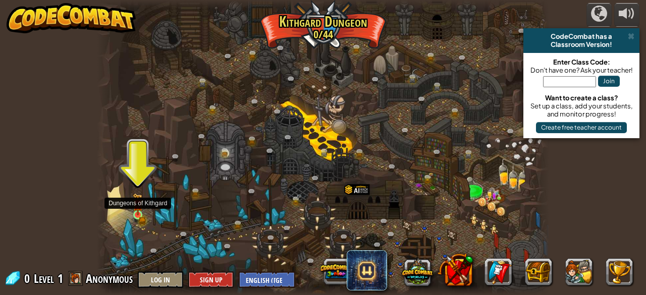
click at [135, 214] on img at bounding box center [138, 204] width 10 height 22
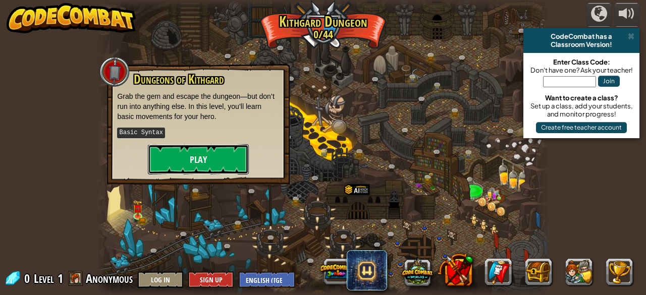
click at [190, 157] on button "Play" at bounding box center [198, 159] width 101 height 30
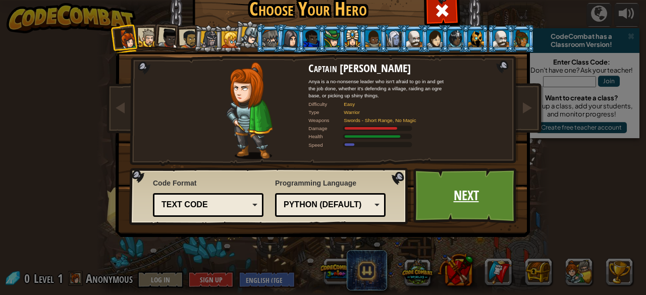
click at [478, 185] on link "Next" at bounding box center [465, 196] width 105 height 56
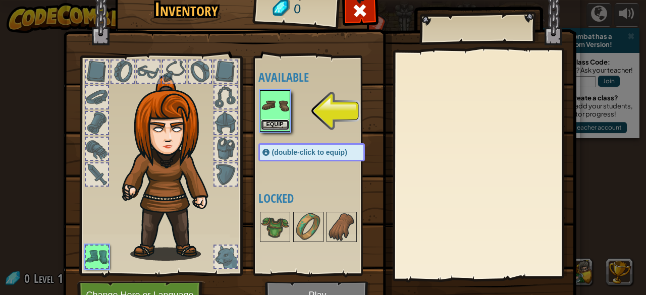
click at [269, 121] on button "Equip" at bounding box center [275, 125] width 28 height 11
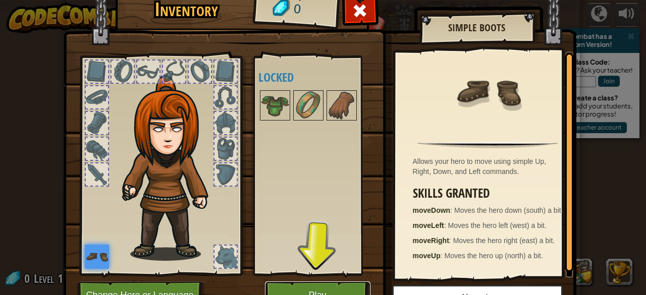
click at [325, 290] on button "Play" at bounding box center [317, 296] width 105 height 28
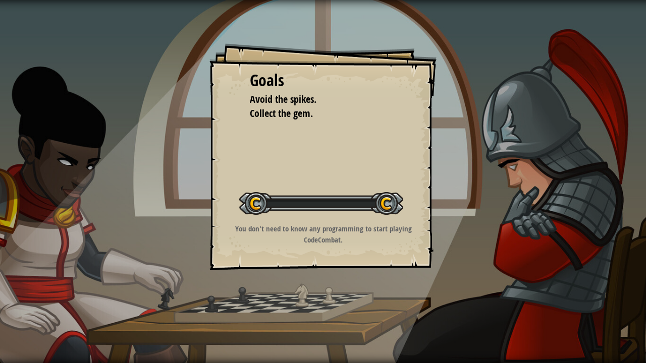
click at [323, 295] on div "Goals Avoid the spikes. Collect the gem. Start Level Error loading from server.…" at bounding box center [323, 181] width 646 height 363
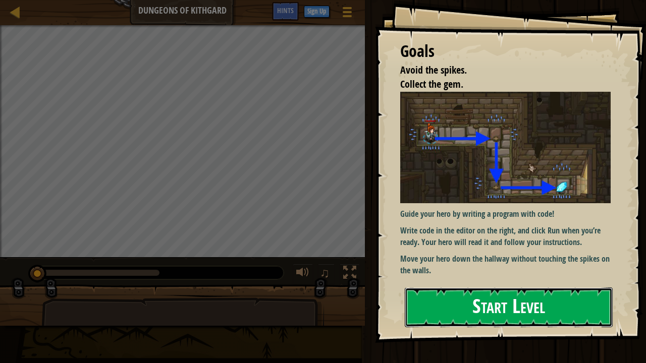
click at [485, 292] on button "Start Level" at bounding box center [509, 308] width 208 height 40
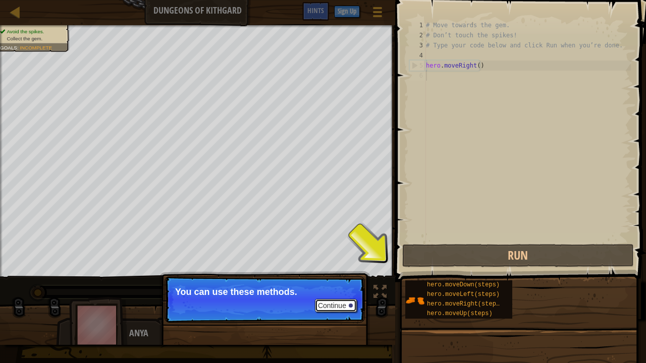
click at [337, 295] on button "Continue" at bounding box center [336, 305] width 42 height 13
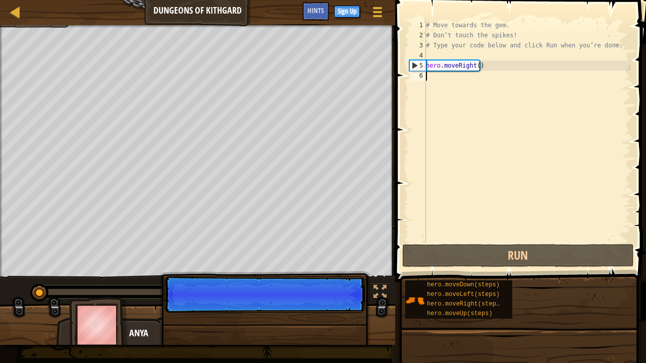
scroll to position [5, 0]
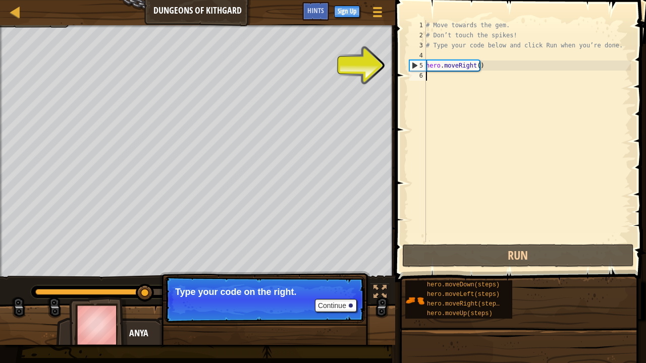
click at [483, 78] on div "# Move towards the gem. # Don’t touch the spikes! # Type your code below and cl…" at bounding box center [527, 141] width 207 height 242
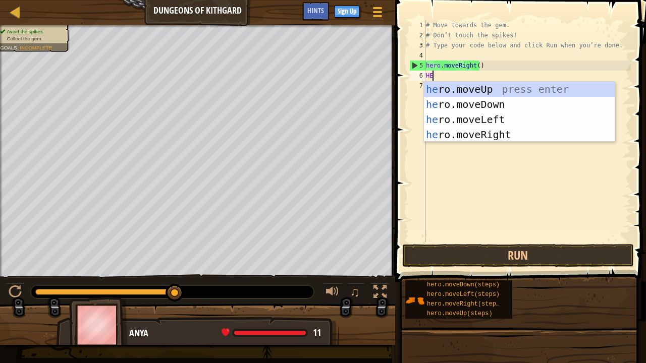
type textarea "HER"
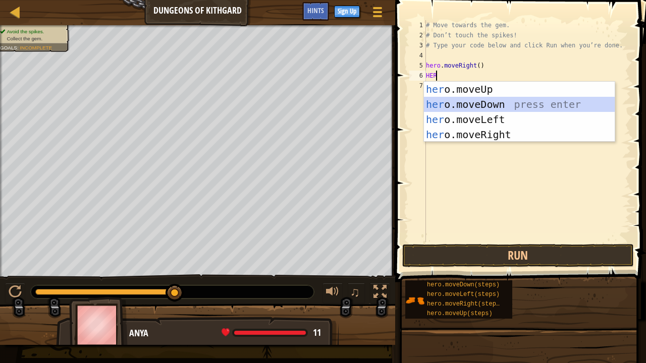
click at [488, 101] on div "her o.moveUp press enter her o.moveDown press enter her o.moveLeft press enter …" at bounding box center [519, 127] width 191 height 91
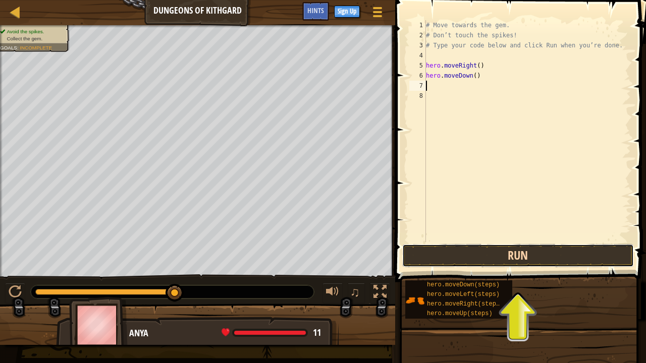
click at [492, 251] on button "Run" at bounding box center [518, 255] width 232 height 23
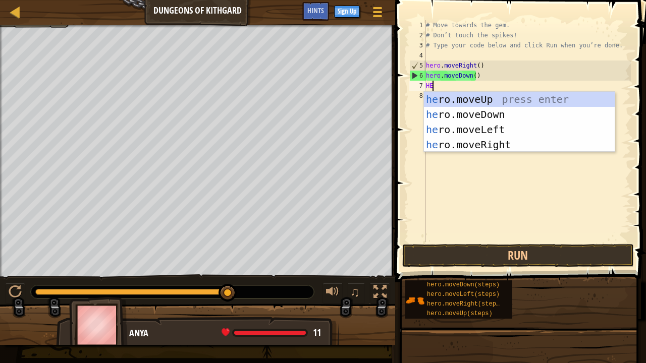
type textarea "HER"
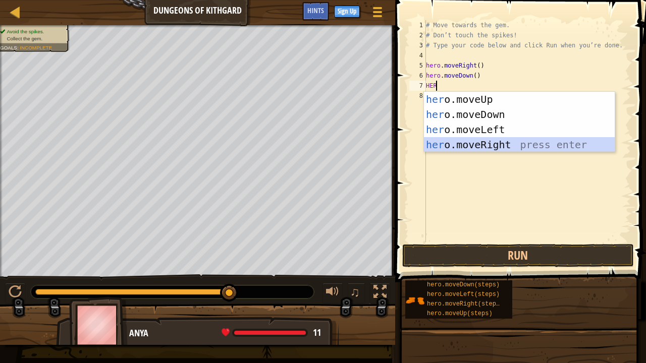
click at [529, 145] on div "her o.moveUp press enter her o.moveDown press enter her o.moveLeft press enter …" at bounding box center [519, 137] width 191 height 91
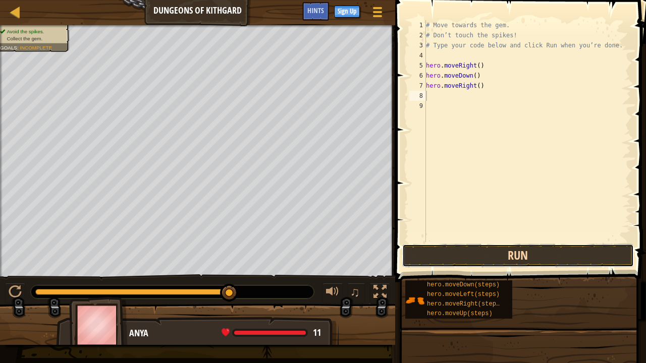
click at [515, 257] on button "Run" at bounding box center [518, 255] width 232 height 23
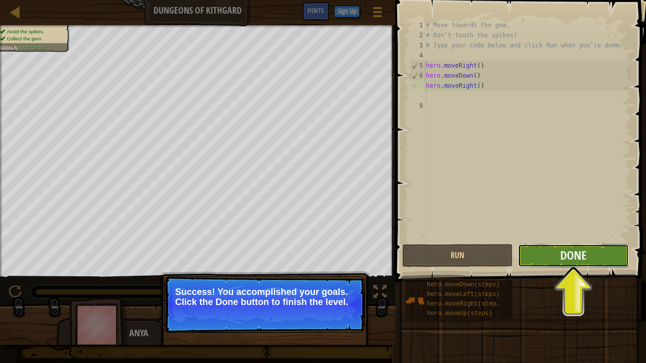
click at [534, 263] on button "Done" at bounding box center [573, 255] width 110 height 23
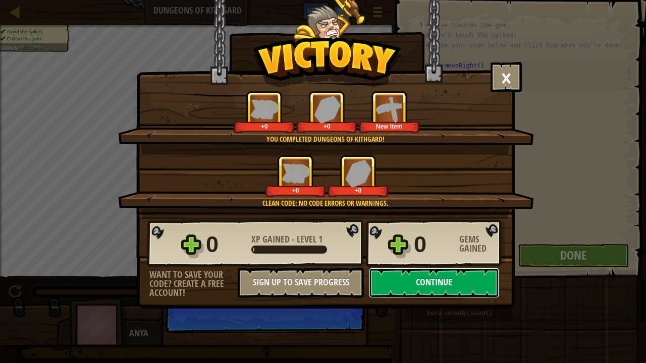
click at [455, 281] on button "Continue" at bounding box center [434, 283] width 130 height 30
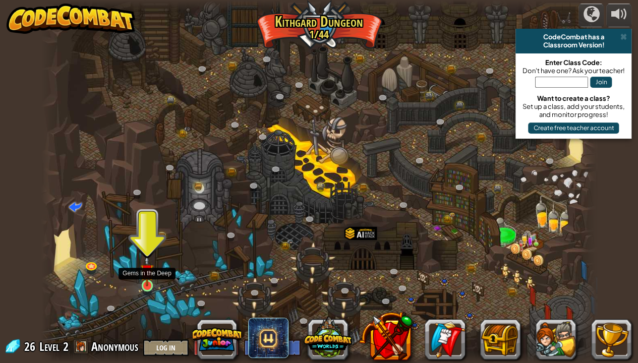
click at [145, 284] on img at bounding box center [147, 270] width 14 height 31
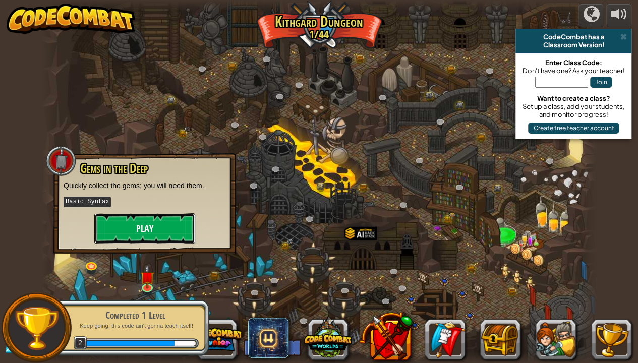
click at [177, 217] on button "Play" at bounding box center [144, 228] width 101 height 30
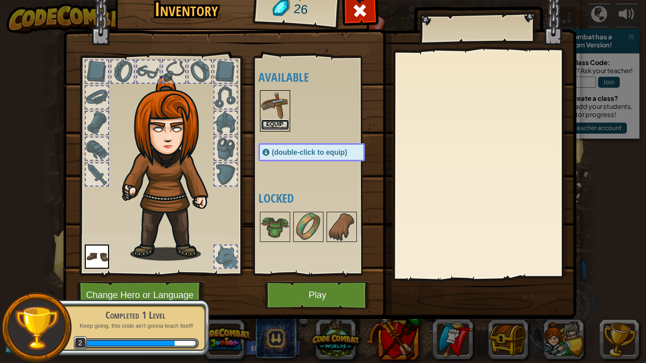
click at [279, 123] on button "Equip" at bounding box center [275, 125] width 28 height 11
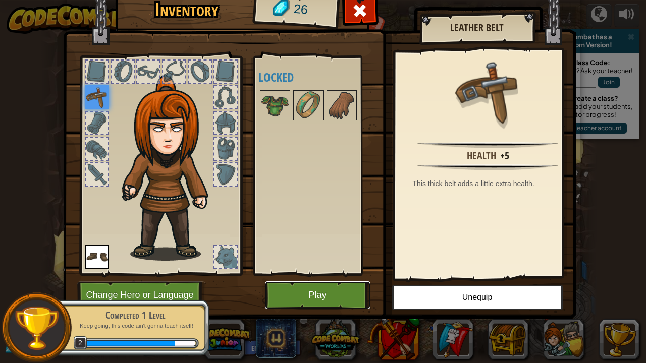
click at [344, 294] on button "Play" at bounding box center [317, 296] width 105 height 28
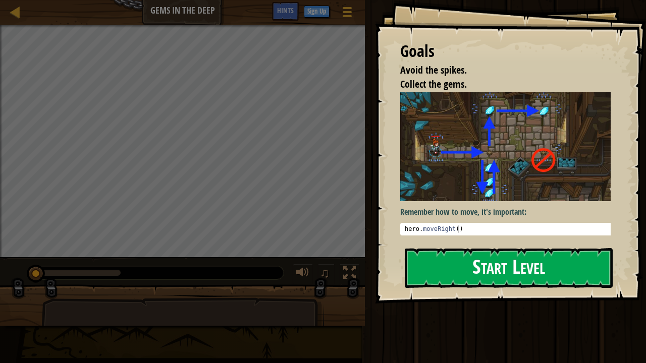
click at [450, 265] on button "Start Level" at bounding box center [509, 268] width 208 height 40
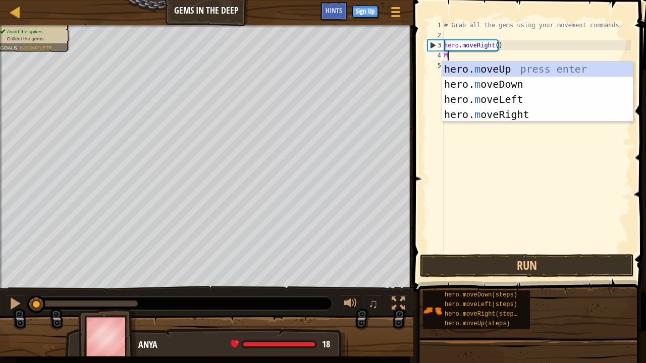
scroll to position [5, 0]
type textarea "MO"
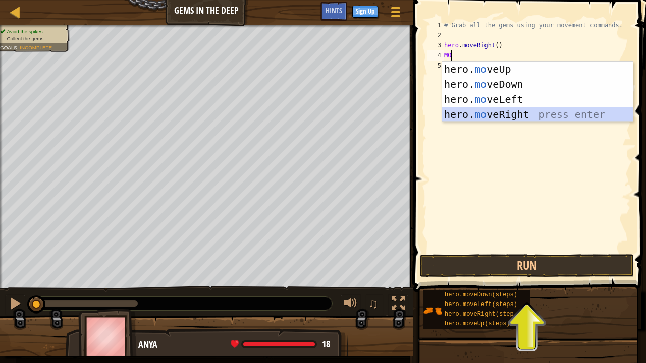
click at [516, 113] on div "hero. mo veUp press enter hero. mo veDown press enter hero. mo veLeft press ent…" at bounding box center [537, 107] width 191 height 91
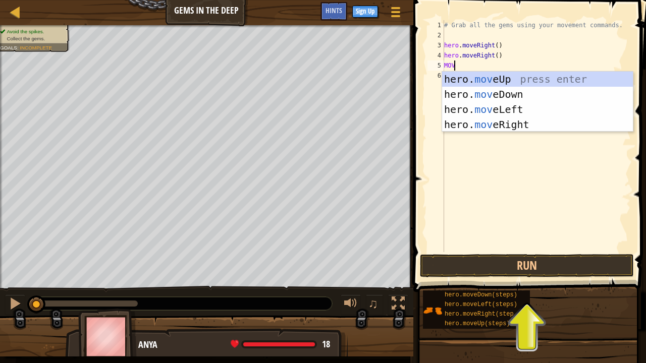
type textarea "MOVE"
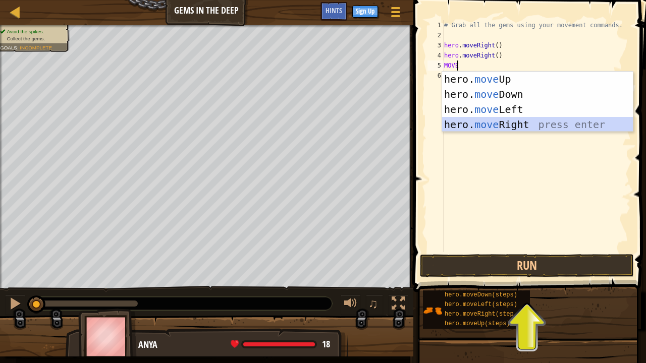
click at [514, 124] on div "hero. move Up press enter hero. move Down press enter hero. move Left press ent…" at bounding box center [537, 117] width 191 height 91
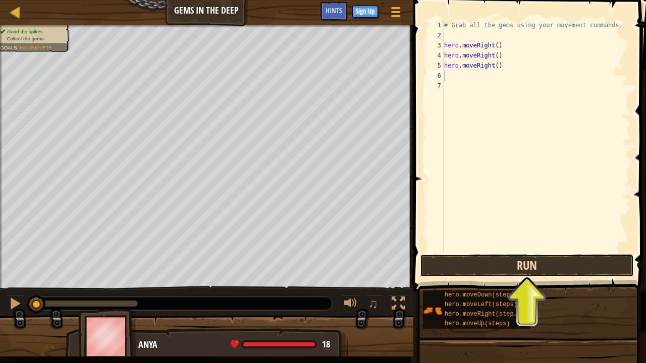
click at [511, 260] on button "Run" at bounding box center [527, 265] width 214 height 23
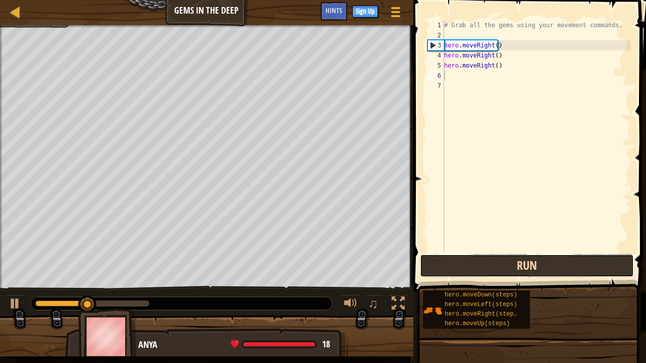
click at [511, 260] on button "Run" at bounding box center [527, 265] width 214 height 23
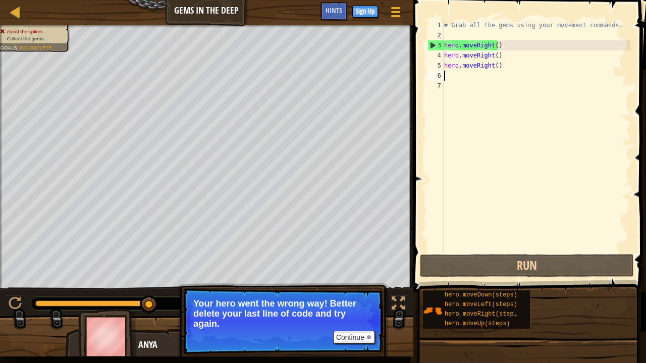
click at [506, 65] on div "# Grab all the gems using your movement commands. hero . moveRight ( ) hero . m…" at bounding box center [536, 146] width 189 height 252
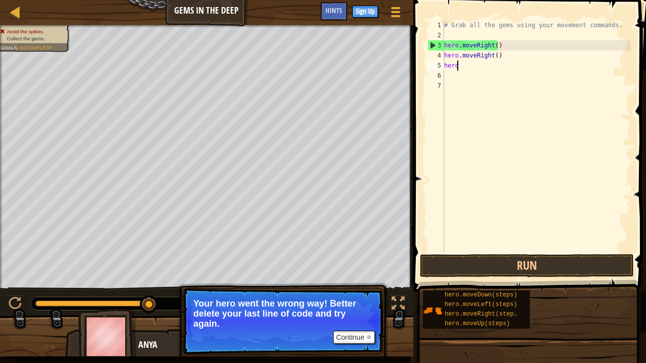
type textarea "h"
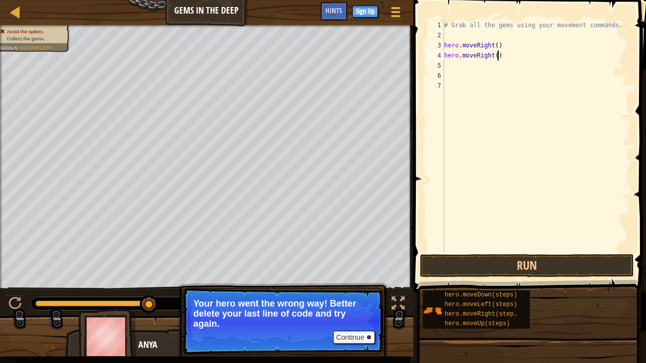
click at [506, 58] on div "# Grab all the gems using your movement commands. hero . moveRight ( ) hero . m…" at bounding box center [536, 146] width 189 height 252
type textarea "h"
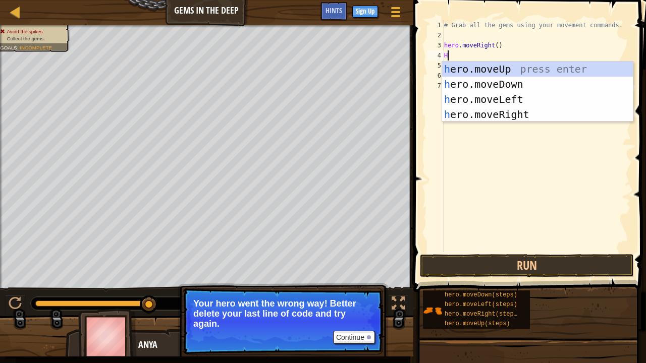
type textarea "HE"
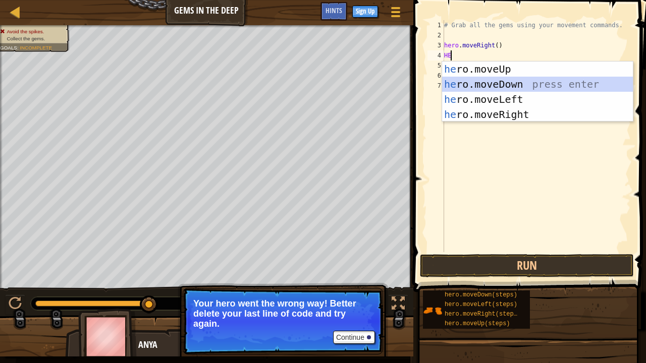
click at [514, 87] on div "he ro.moveUp press enter he ro.moveDown press enter he ro.moveLeft press enter …" at bounding box center [537, 107] width 191 height 91
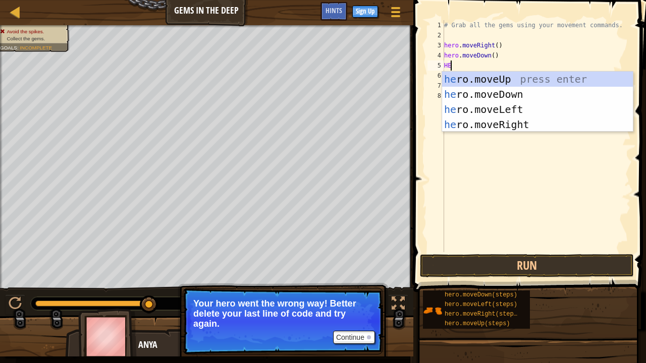
type textarea "HEE"
click at [492, 81] on div "he ro.mov e Up press enter he ro.mov e Down press enter he ro.mov e Left press …" at bounding box center [537, 117] width 191 height 91
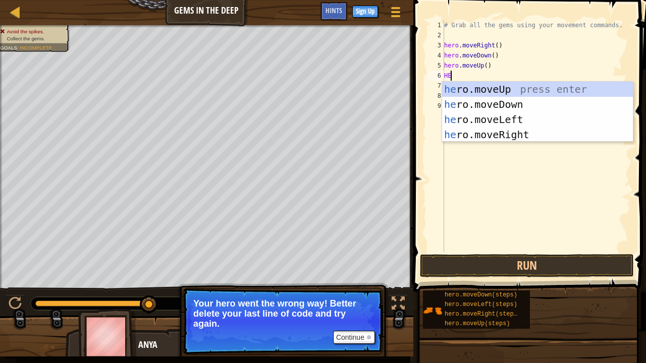
type textarea "HER"
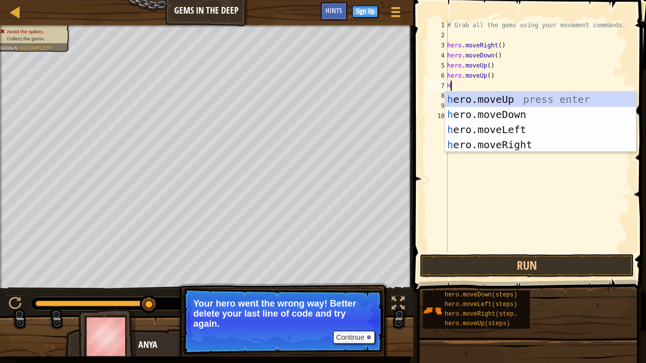
type textarea "HE"
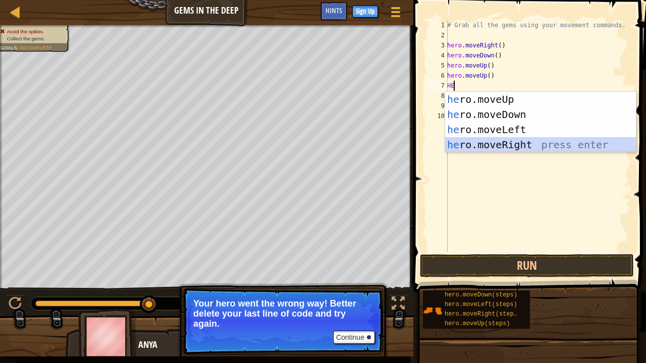
click at [537, 141] on div "he ro.moveUp press enter he ro.moveDown press enter he ro.moveLeft press enter …" at bounding box center [540, 137] width 191 height 91
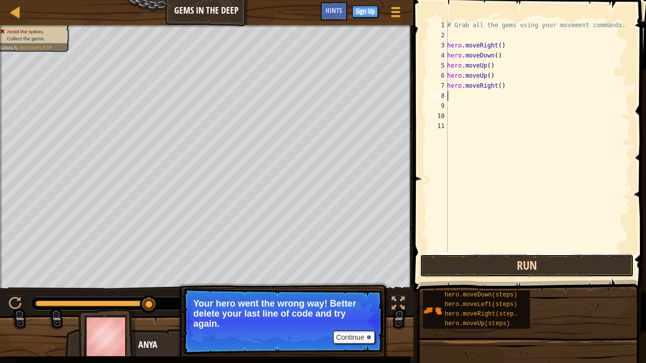
click at [537, 261] on button "Run" at bounding box center [527, 265] width 214 height 23
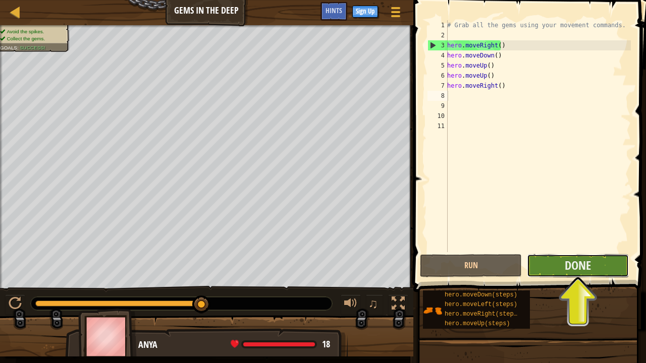
click at [567, 256] on button "Done" at bounding box center [578, 265] width 102 height 23
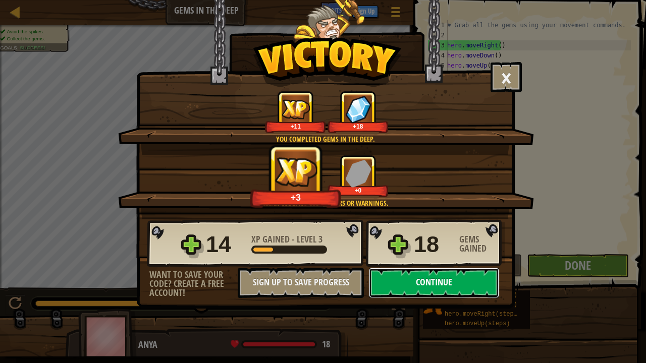
click at [475, 284] on button "Continue" at bounding box center [434, 283] width 130 height 30
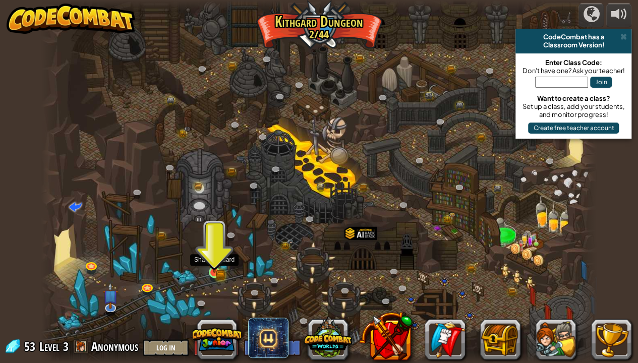
click at [216, 272] on img at bounding box center [214, 258] width 14 height 30
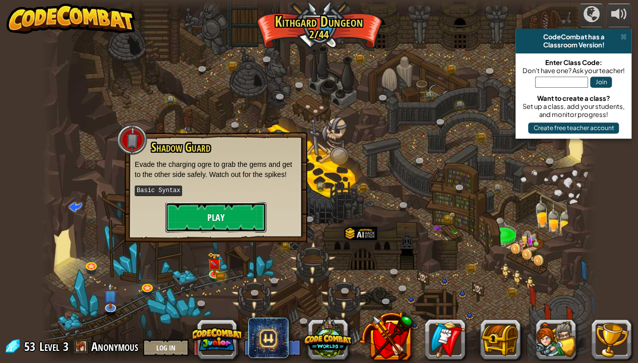
click at [248, 221] on button "Play" at bounding box center [215, 217] width 101 height 30
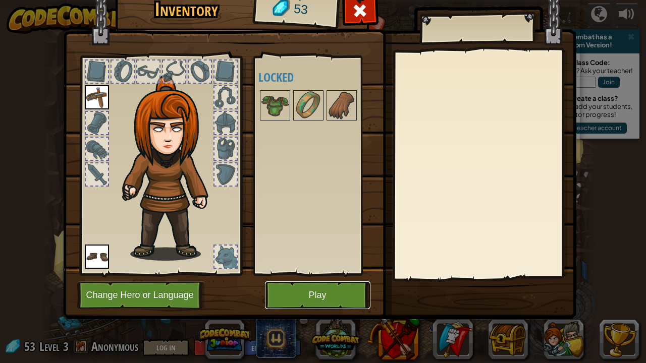
click at [302, 295] on button "Play" at bounding box center [317, 296] width 105 height 28
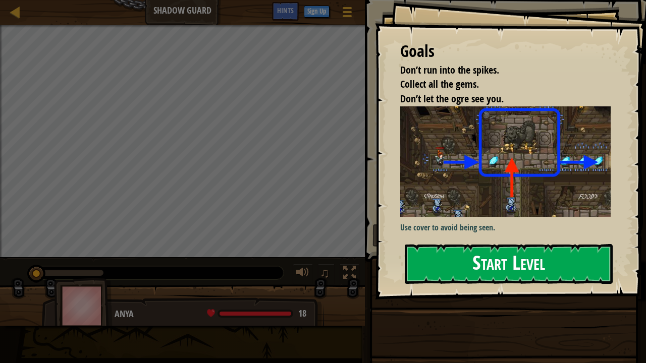
click at [459, 244] on button "Start Level" at bounding box center [509, 264] width 208 height 40
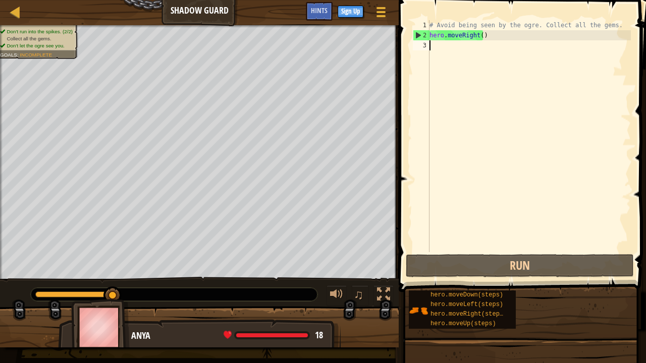
scroll to position [5, 0]
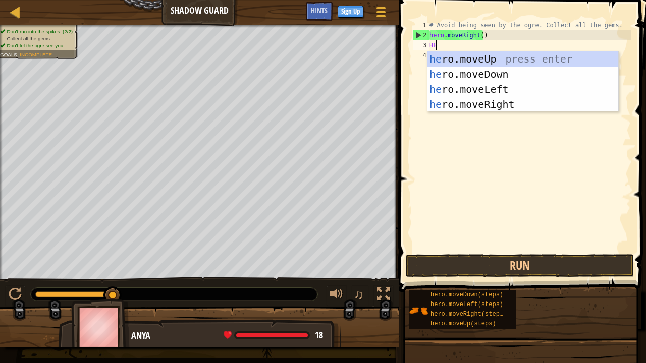
type textarea "HER"
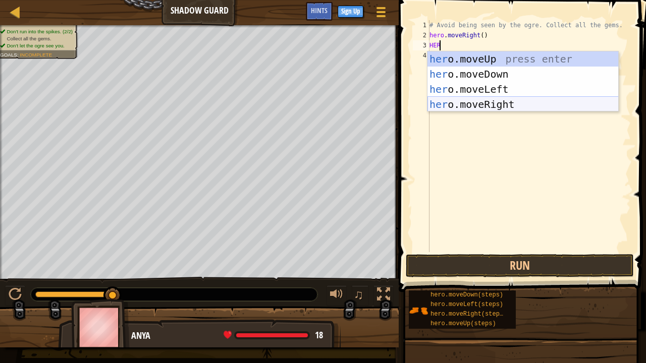
click at [477, 102] on div "her o.moveUp press enter her o.moveDown press enter her o.moveLeft press enter …" at bounding box center [522, 96] width 191 height 91
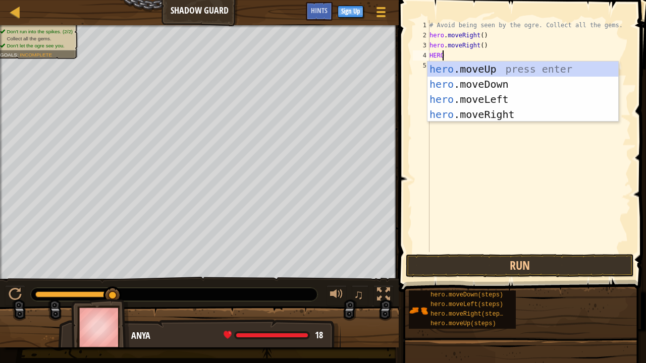
type textarea "HERO"
click at [489, 115] on div "hero .moveUp press enter hero .moveDown press enter hero .moveLeft press enter …" at bounding box center [522, 107] width 191 height 91
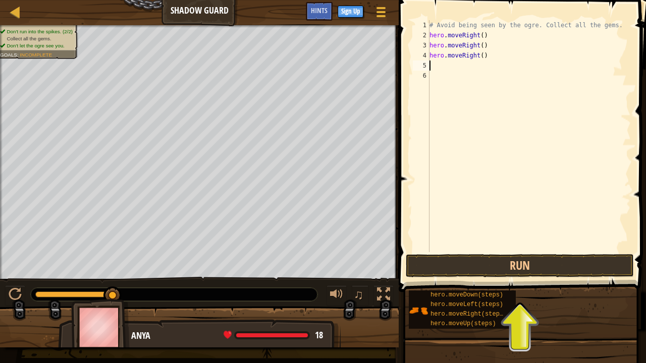
scroll to position [5, 0]
click at [448, 266] on button "Run" at bounding box center [520, 265] width 228 height 23
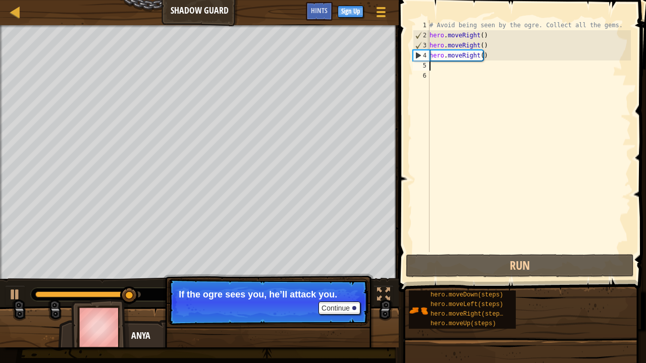
click at [337, 295] on p "Continue If the ogre sees you, he’ll attack you." at bounding box center [268, 302] width 200 height 46
click at [336, 295] on button "Continue" at bounding box center [339, 308] width 42 height 13
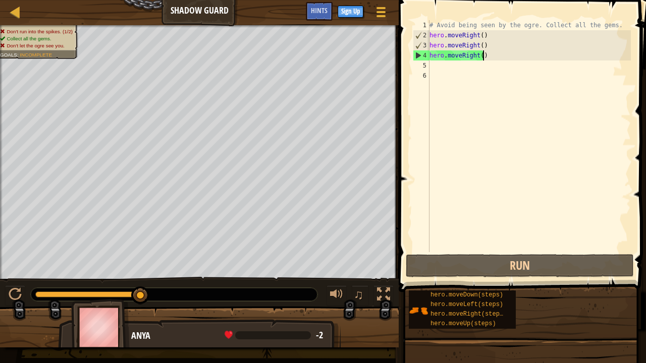
click at [487, 58] on div "# Avoid being seen by the ogre. Collect all the gems. hero . moveRight ( ) hero…" at bounding box center [528, 146] width 203 height 252
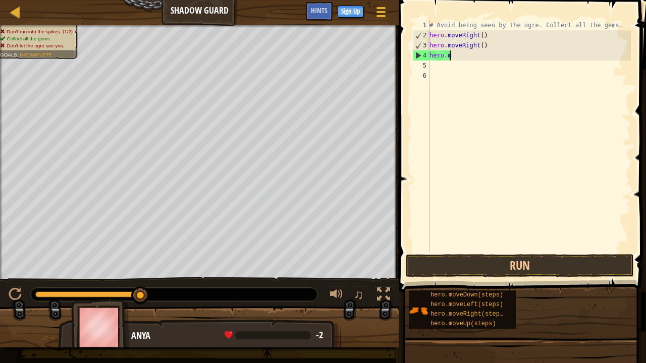
type textarea "h"
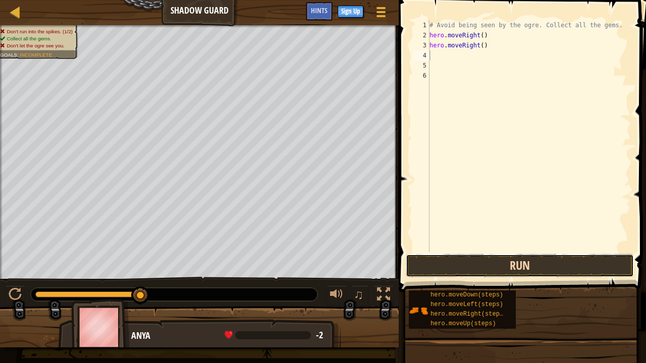
click at [489, 264] on button "Run" at bounding box center [520, 265] width 228 height 23
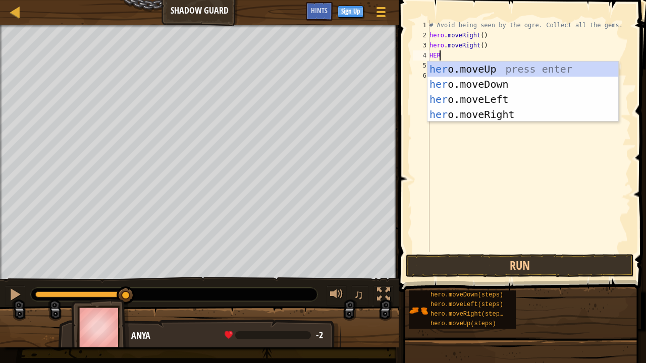
type textarea "HERO"
click at [531, 181] on div "# Avoid being seen by the ogre. Collect all the gems. hero . moveRight ( ) hero…" at bounding box center [528, 146] width 203 height 252
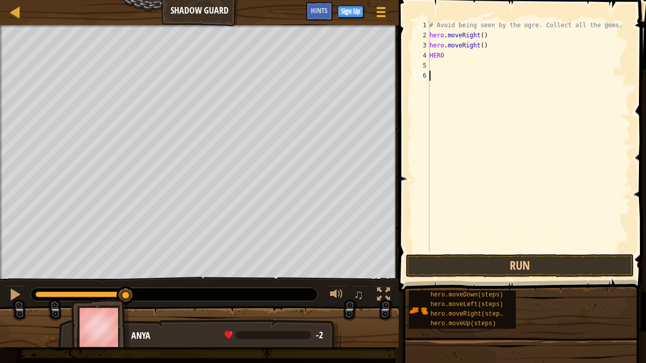
scroll to position [5, 0]
click at [448, 57] on div "# Avoid being seen by the ogre. Collect all the gems. hero . moveRight ( ) hero…" at bounding box center [528, 146] width 203 height 252
type textarea "H"
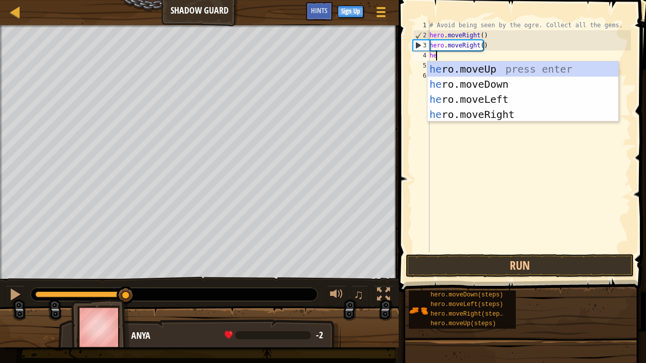
type textarea "her"
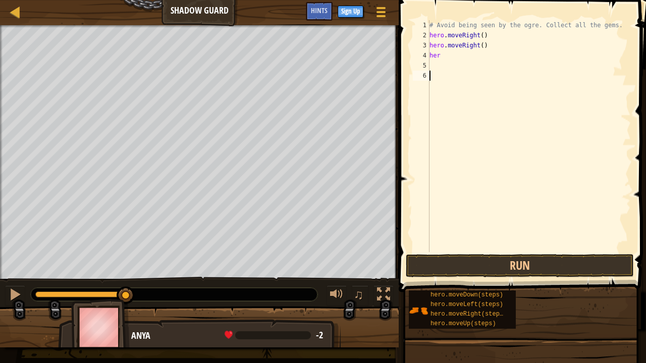
click at [500, 156] on div "# Avoid being seen by the ogre. Collect all the gems. hero . moveRight ( ) hero…" at bounding box center [528, 146] width 203 height 252
click at [447, 58] on div "# Avoid being seen by the ogre. Collect all the gems. hero . moveRight ( ) hero…" at bounding box center [528, 146] width 203 height 252
type textarea "h"
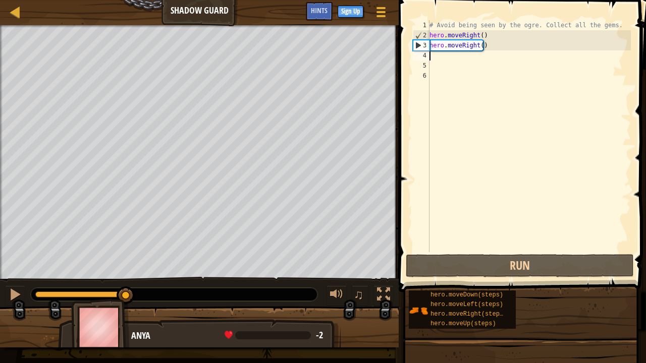
click at [497, 52] on div "# Avoid being seen by the ogre. Collect all the gems. hero . moveRight ( ) hero…" at bounding box center [528, 146] width 203 height 252
click at [484, 43] on div "# Avoid being seen by the ogre. Collect all the gems. hero . moveRight ( ) hero…" at bounding box center [528, 146] width 203 height 252
click at [486, 49] on div "# Avoid being seen by the ogre. Collect all the gems. hero . moveRight ( ) hero…" at bounding box center [528, 146] width 203 height 252
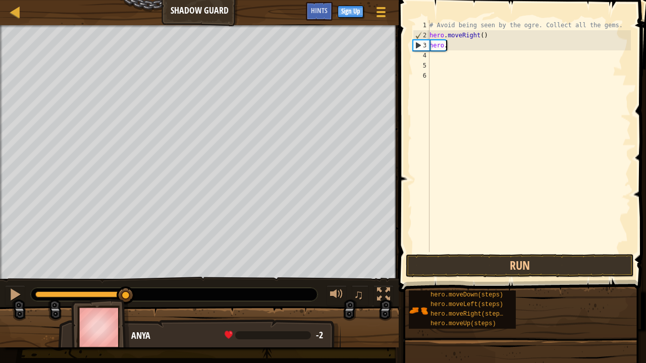
type textarea "h"
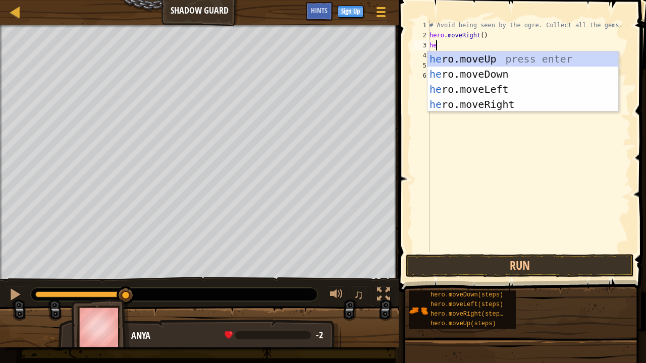
type textarea "her"
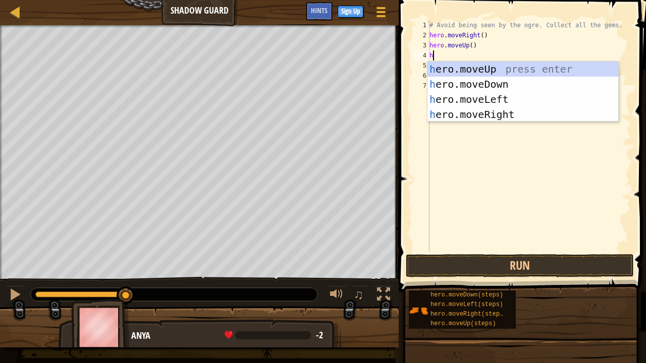
type textarea "he"
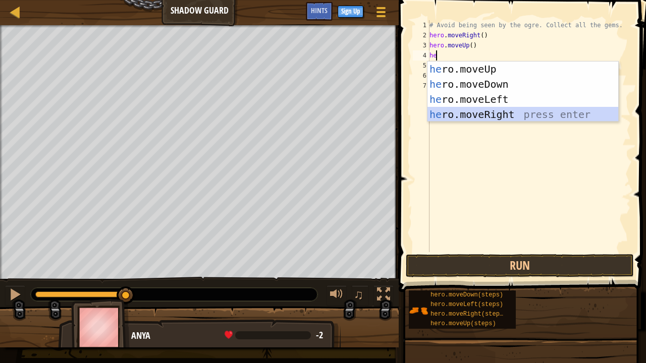
click at [508, 117] on div "he ro.moveUp press enter he ro.moveDown press enter he ro.moveLeft press enter …" at bounding box center [522, 107] width 191 height 91
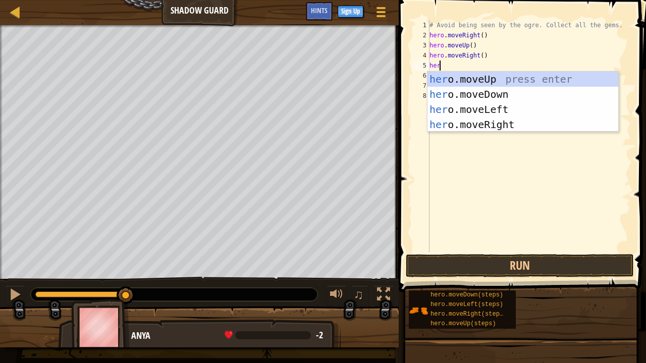
type textarea "hero"
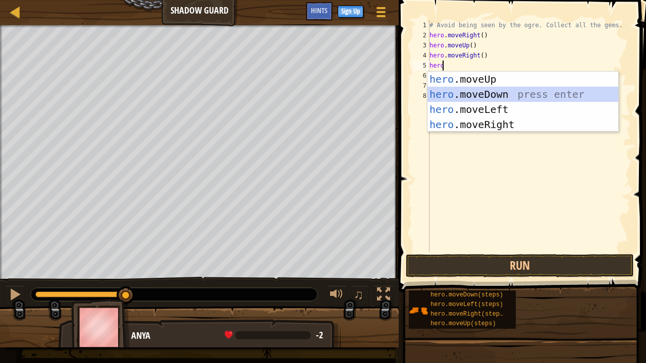
click at [502, 95] on div "hero .moveUp press enter hero .moveDown press enter hero .moveLeft press enter …" at bounding box center [522, 117] width 191 height 91
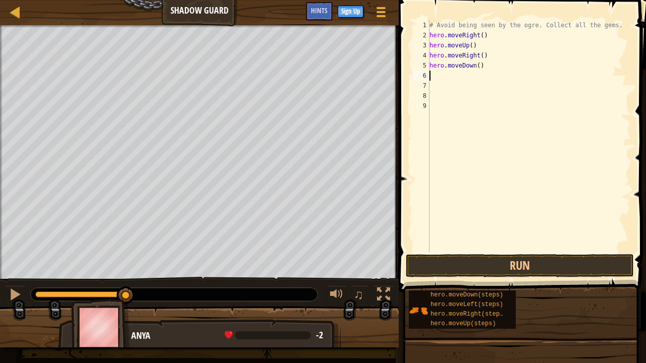
scroll to position [5, 0]
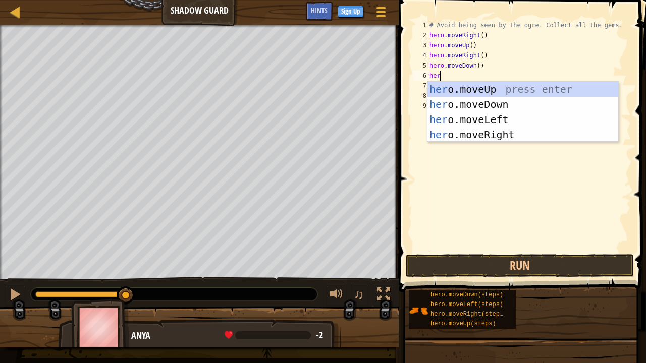
type textarea "hero"
click at [516, 128] on div "hero .moveUp press enter hero .moveDown press enter hero .moveLeft press enter …" at bounding box center [522, 127] width 191 height 91
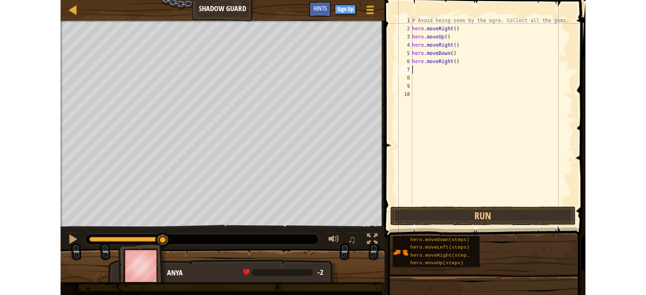
scroll to position [5, 0]
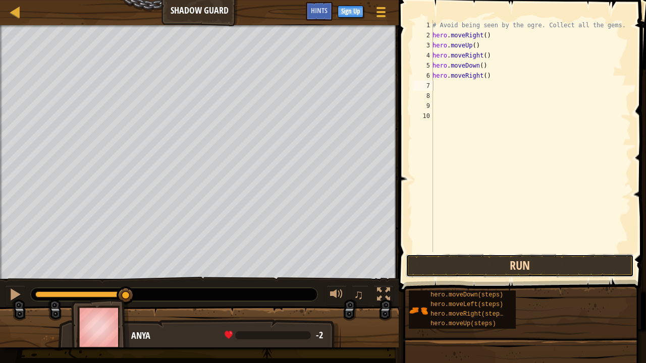
click at [520, 259] on button "Run" at bounding box center [520, 265] width 228 height 23
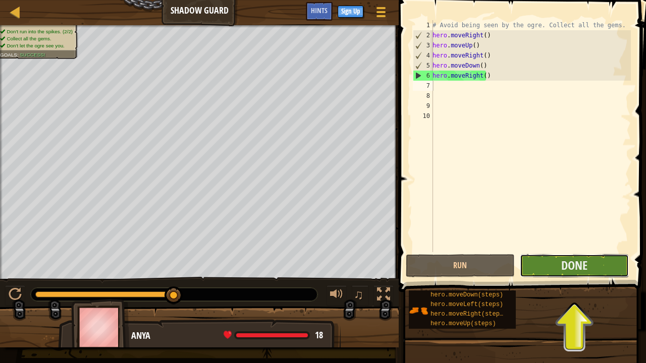
click at [543, 269] on button "Done" at bounding box center [574, 265] width 109 height 23
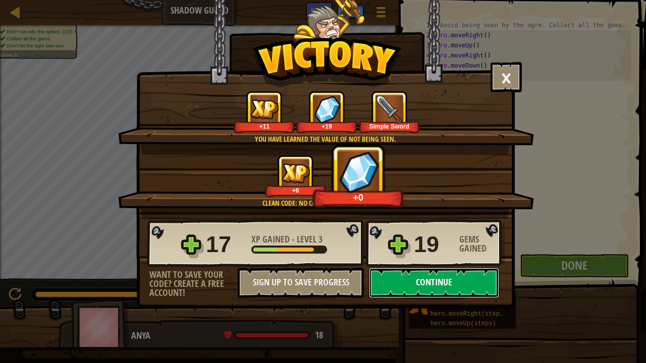
click at [460, 284] on button "Continue" at bounding box center [434, 283] width 130 height 30
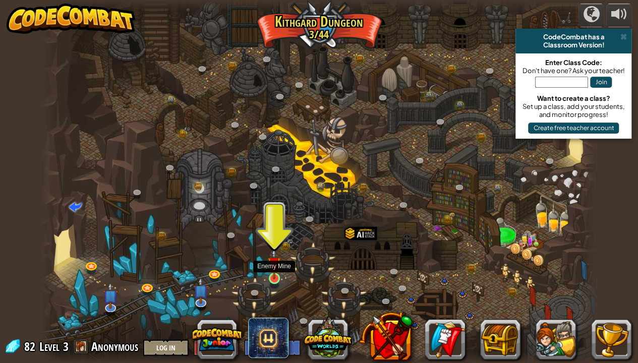
click at [270, 261] on img at bounding box center [274, 263] width 14 height 31
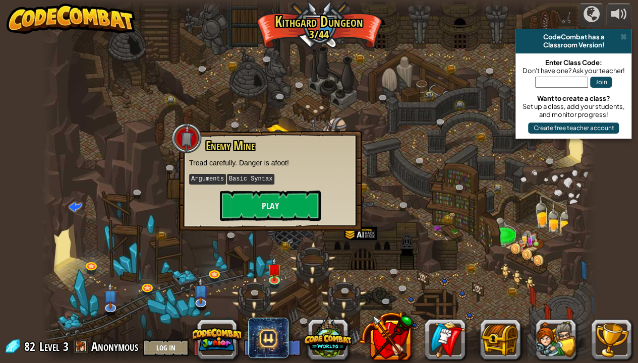
click at [189, 237] on div at bounding box center [319, 181] width 556 height 363
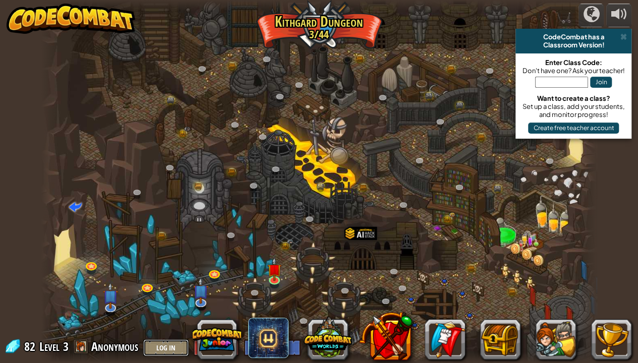
click at [156, 295] on button "Log In" at bounding box center [165, 348] width 45 height 17
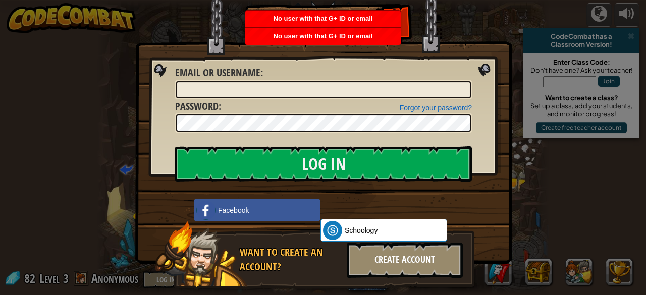
click at [386, 264] on div "Create Account" at bounding box center [405, 260] width 116 height 35
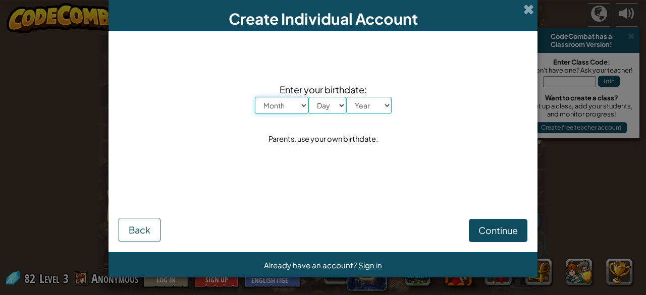
click at [290, 106] on select "Month January February March April May June July August September October Novem…" at bounding box center [281, 105] width 53 height 17
select select "7"
click at [255, 97] on select "Month January February March April May June July August September October Novem…" at bounding box center [281, 105] width 53 height 17
click at [316, 111] on select "Day 1 2 3 4 5 6 7 8 9 10 11 12 13 14 15 16 17 18 19 20 21 22 23 24 25 26 27 28 …" at bounding box center [327, 105] width 38 height 17
select select "20"
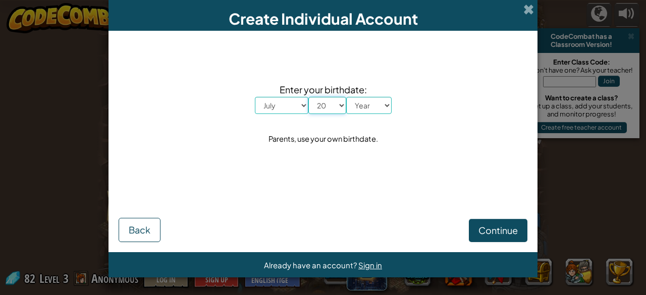
click at [308, 97] on select "Day 1 2 3 4 5 6 7 8 9 10 11 12 13 14 15 16 17 18 19 20 21 22 23 24 25 26 27 28 …" at bounding box center [327, 105] width 38 height 17
click at [360, 101] on select "Year 2025 2024 2023 2022 2021 2020 2019 2018 2017 2016 2015 2014 2013 2012 2011…" at bounding box center [368, 105] width 45 height 17
select select "2011"
click at [346, 97] on select "Year 2025 2024 2023 2022 2021 2020 2019 2018 2017 2016 2015 2014 2013 2012 2011…" at bounding box center [368, 105] width 45 height 17
click at [482, 233] on span "Continue" at bounding box center [497, 231] width 39 height 12
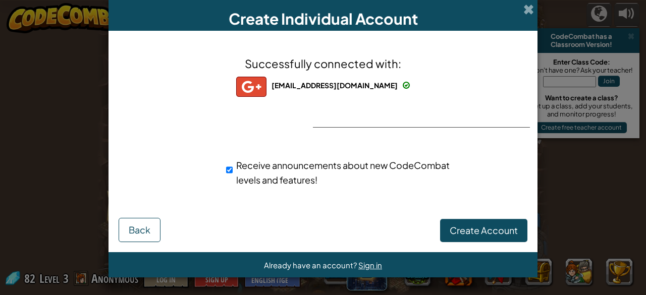
click at [406, 116] on div "Successfully connected with: tanishkuril456@gmail.com tanishkuril456@gmail.com …" at bounding box center [323, 127] width 404 height 173
click at [378, 116] on div "Successfully connected with: tanishkuril456@gmail.com tanishkuril456@gmail.com …" at bounding box center [323, 127] width 404 height 173
click at [460, 230] on span "Create Account" at bounding box center [484, 231] width 68 height 12
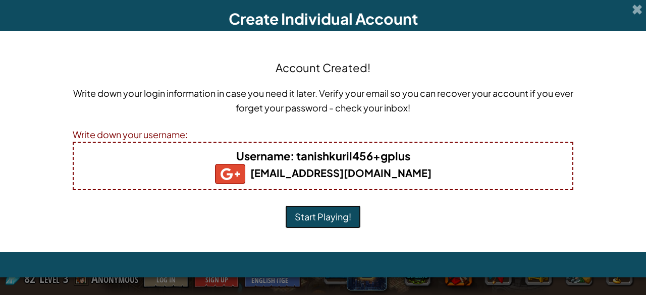
click at [305, 223] on button "Start Playing!" at bounding box center [323, 216] width 76 height 23
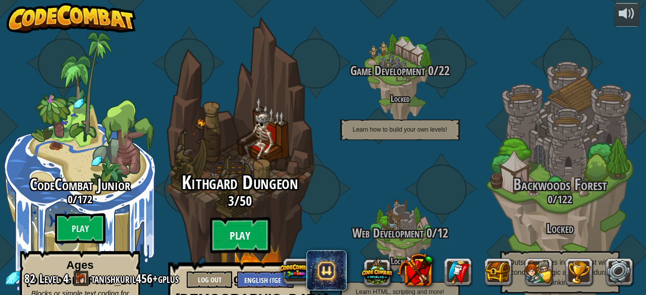
click at [252, 217] on btn "Play" at bounding box center [240, 235] width 61 height 36
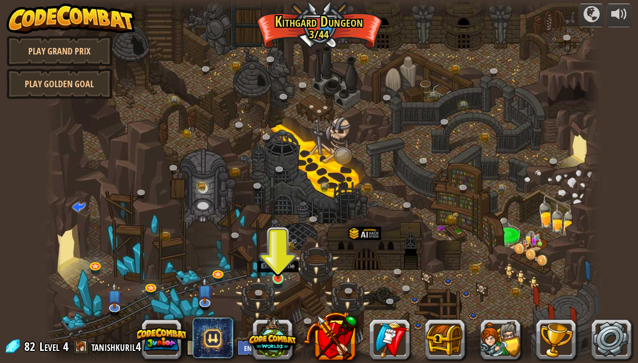
click at [281, 280] on div at bounding box center [277, 278] width 11 height 11
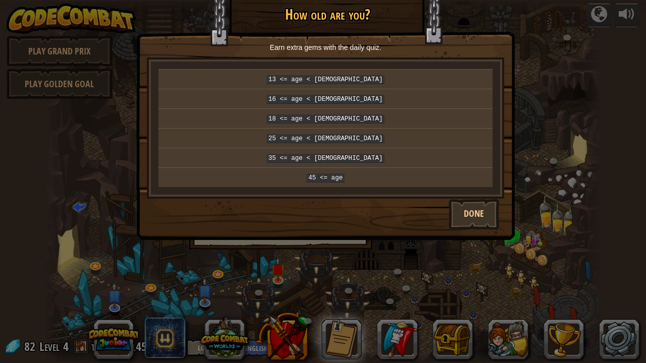
click at [278, 234] on div "× How old are you? Earn extra gems with the daily quiz. 13 <= age < [DEMOGRAPHI…" at bounding box center [323, 181] width 646 height 363
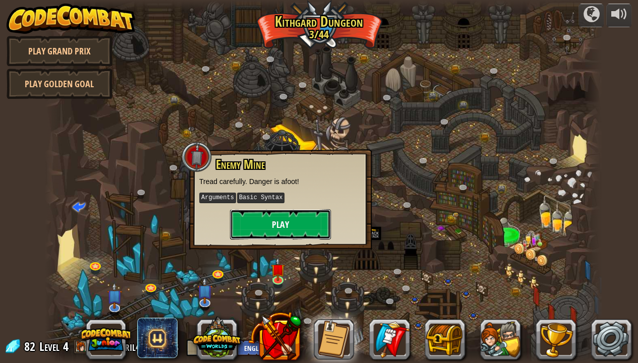
click at [278, 234] on button "Play" at bounding box center [280, 224] width 101 height 30
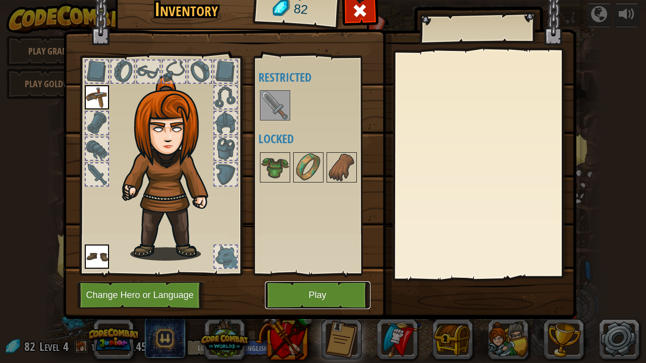
click at [314, 287] on button "Play" at bounding box center [317, 296] width 105 height 28
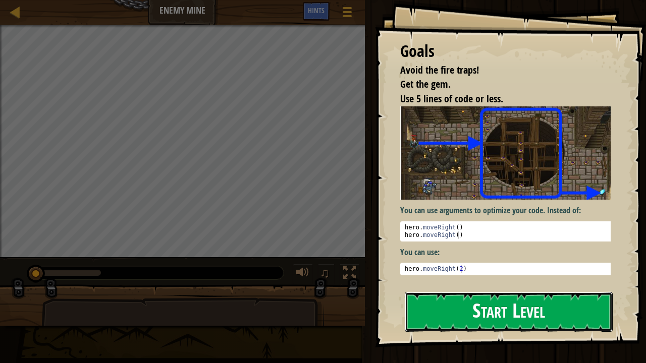
click at [436, 295] on button "Start Level" at bounding box center [509, 312] width 208 height 40
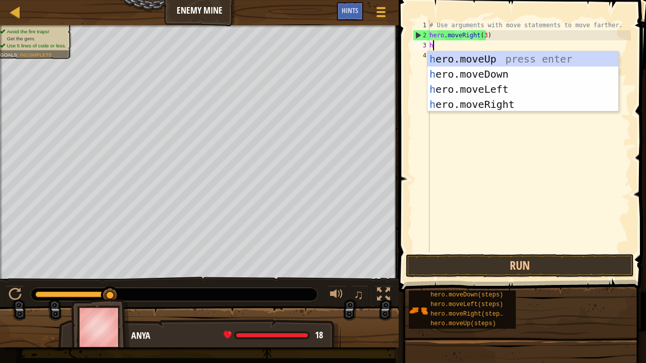
scroll to position [5, 0]
type textarea "he"
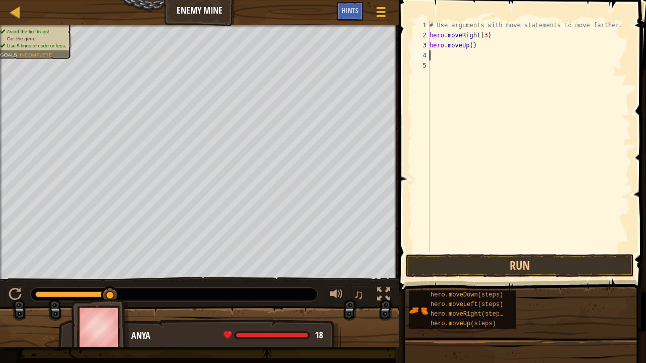
type textarea "h"
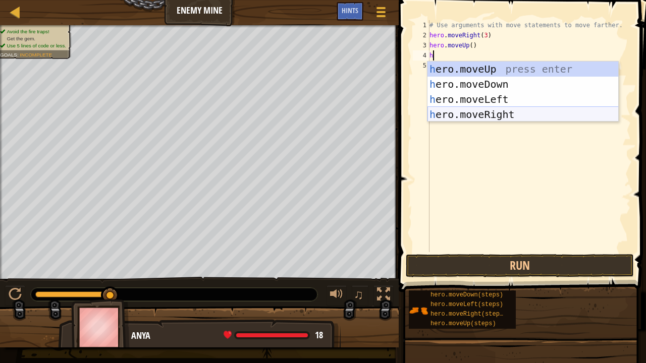
click at [501, 115] on div "h ero.moveUp press enter h ero.moveDown press enter h ero.moveLeft press enter …" at bounding box center [522, 107] width 191 height 91
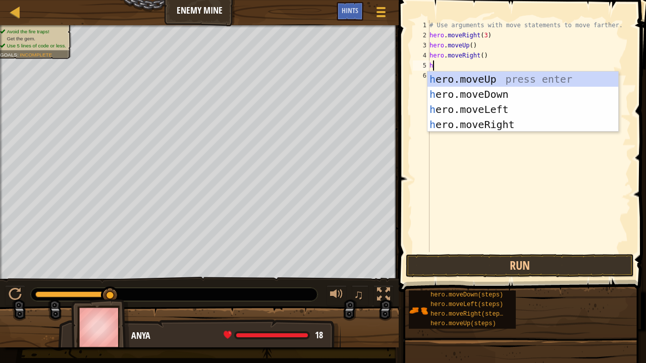
type textarea "he"
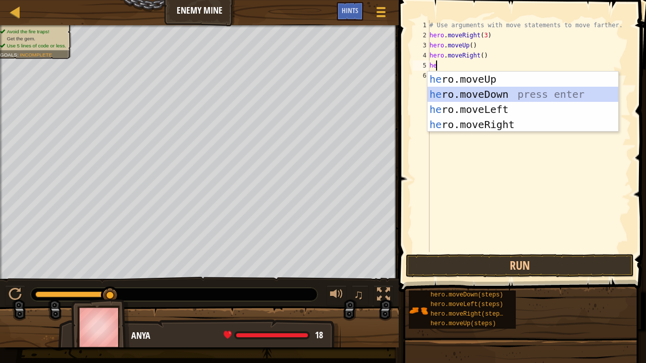
click at [483, 90] on div "he ro.moveUp press enter he ro.moveDown press enter he ro.moveLeft press enter …" at bounding box center [522, 117] width 191 height 91
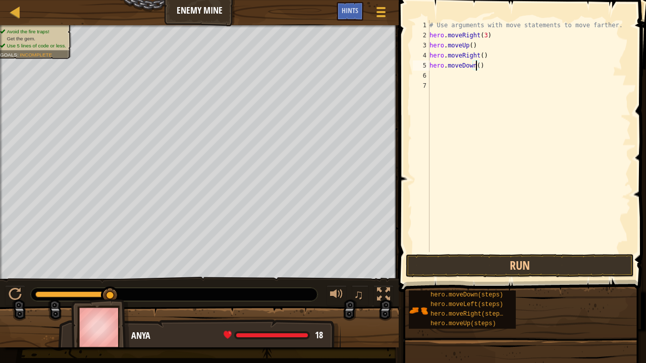
click at [475, 65] on div "# Use arguments with move statements to move farther. hero . moveRight ( 3 ) he…" at bounding box center [528, 146] width 203 height 252
type textarea "hero.moveDown(3)"
click at [579, 267] on button "Run" at bounding box center [520, 265] width 228 height 23
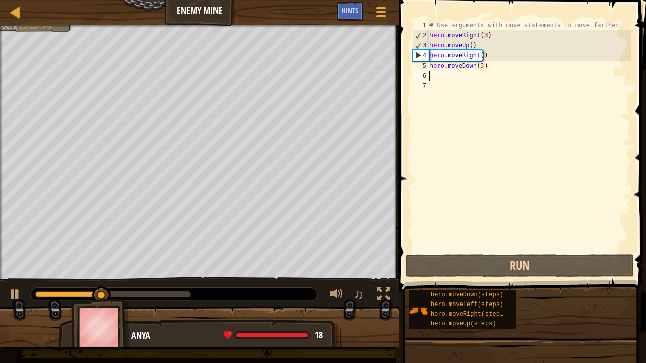
click at [435, 75] on div "# Use arguments with move statements to move farther. hero . moveRight ( 3 ) he…" at bounding box center [528, 146] width 203 height 252
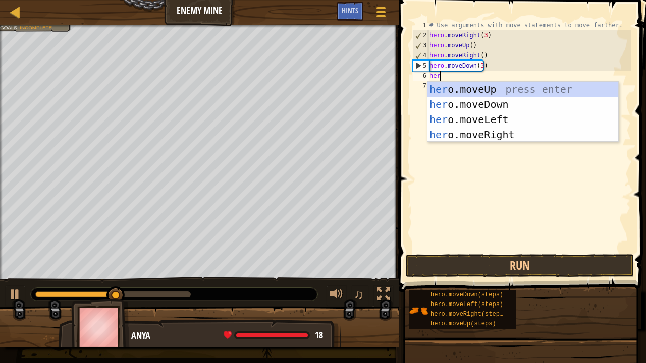
type textarea "hero"
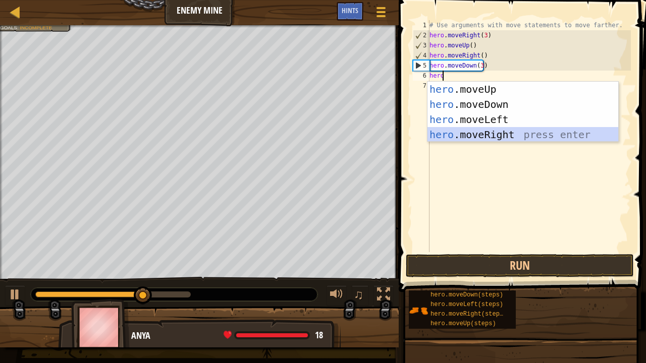
click at [476, 131] on div "hero .moveUp press enter hero .moveDown press enter hero .moveLeft press enter …" at bounding box center [522, 127] width 191 height 91
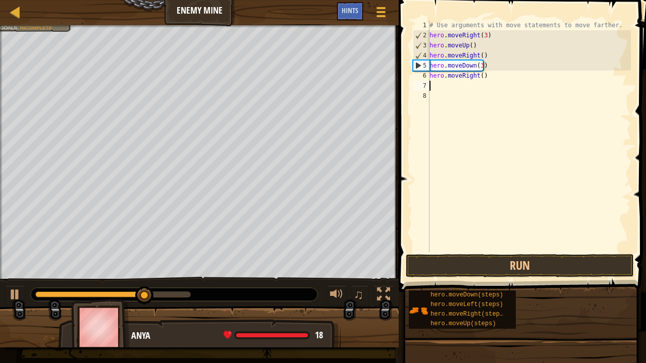
scroll to position [5, 0]
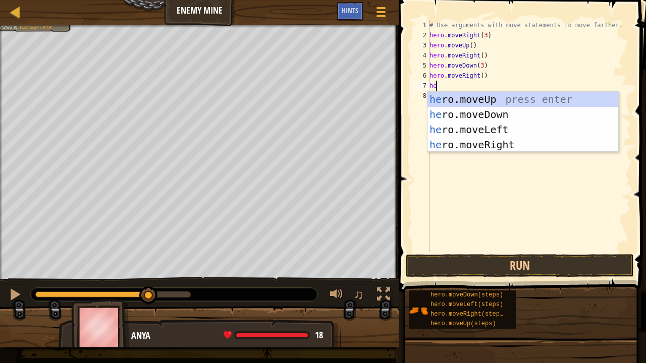
type textarea "her"
click at [469, 144] on div "her o.moveUp press enter her o.moveDown press enter her o.moveLeft press enter …" at bounding box center [522, 137] width 191 height 91
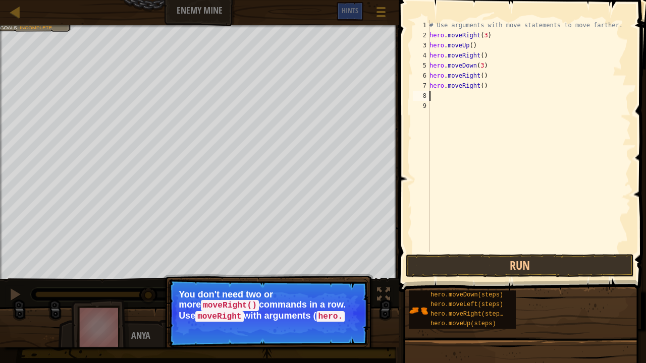
click at [489, 88] on div "# Use arguments with move statements to move farther. hero . moveRight ( 3 ) he…" at bounding box center [528, 146] width 203 height 252
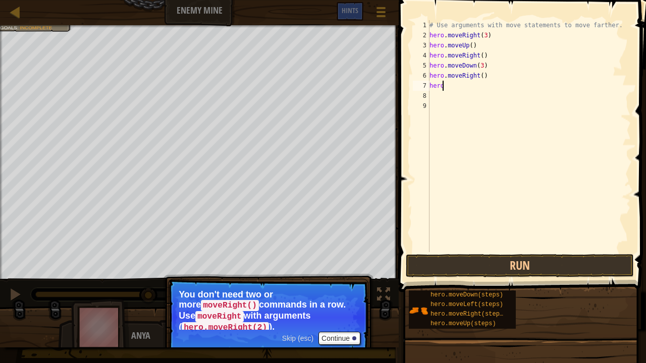
type textarea "h"
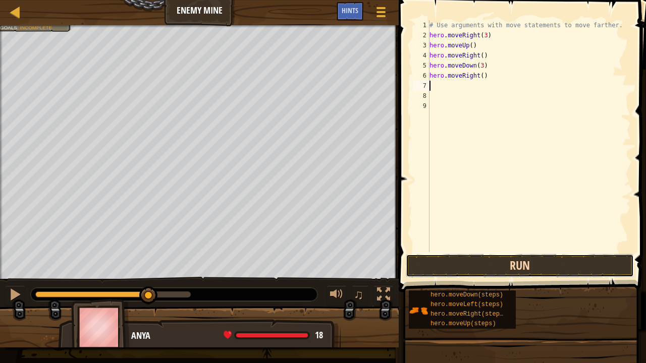
click at [490, 260] on button "Run" at bounding box center [520, 265] width 228 height 23
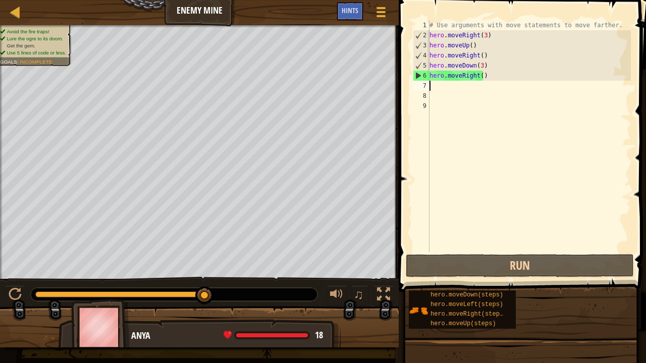
type textarea "he"
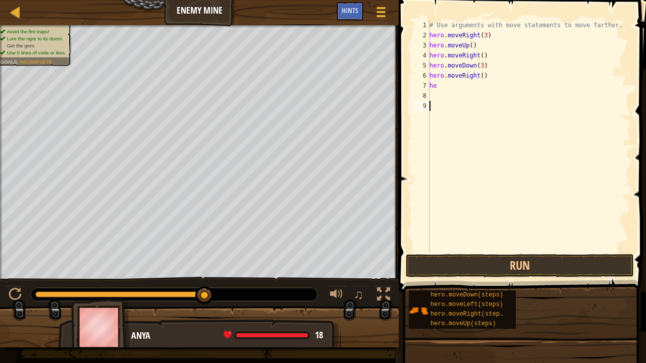
click at [508, 165] on div "# Use arguments with move statements to move farther. hero . moveRight ( 3 ) he…" at bounding box center [528, 146] width 203 height 252
click at [449, 85] on div "# Use arguments with move statements to move farther. hero . moveRight ( 3 ) he…" at bounding box center [528, 146] width 203 height 252
type textarea "h"
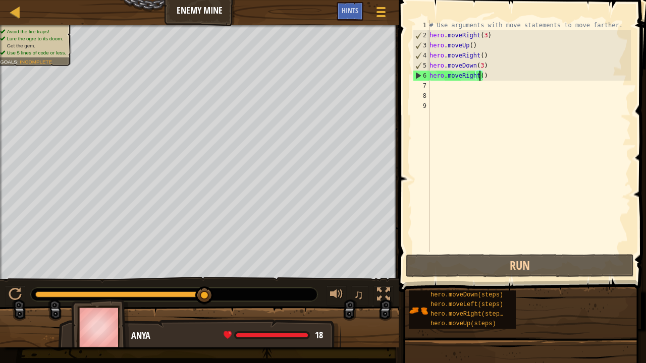
click at [480, 74] on div "# Use arguments with move statements to move farther. hero . moveRight ( 3 ) he…" at bounding box center [528, 146] width 203 height 252
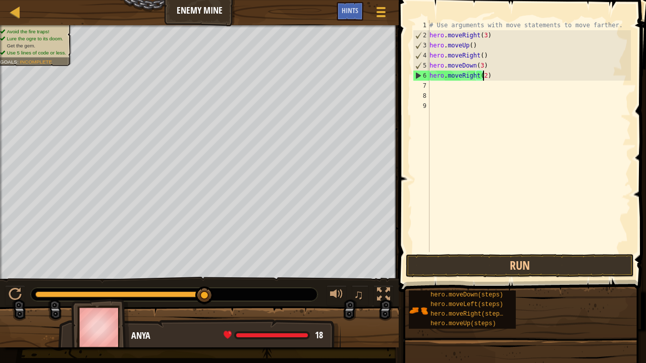
scroll to position [5, 4]
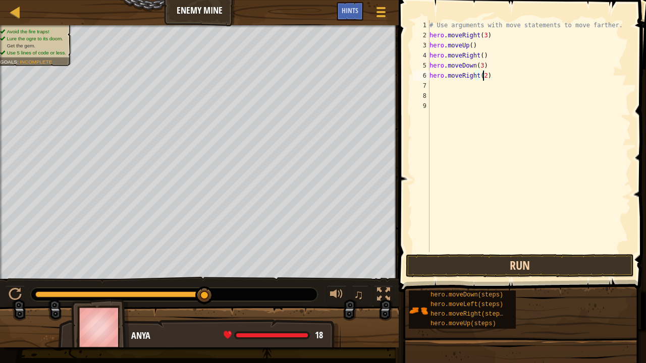
type textarea "hero.moveRight(2)"
click at [534, 269] on button "Run" at bounding box center [520, 265] width 228 height 23
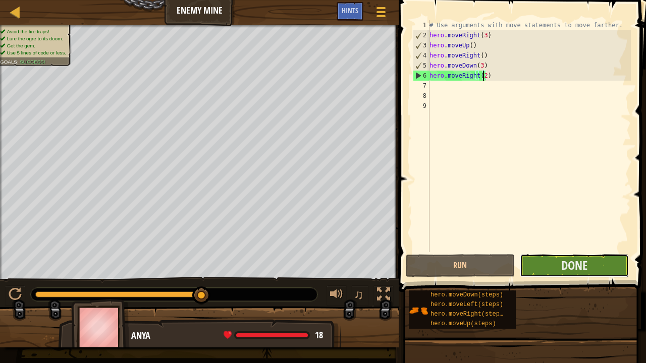
click at [534, 269] on button "Done" at bounding box center [574, 265] width 109 height 23
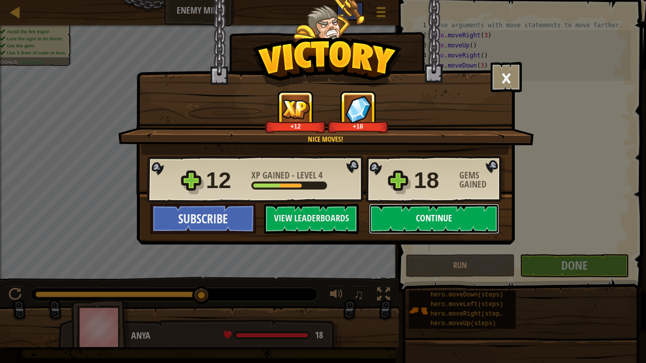
click at [440, 225] on button "Continue" at bounding box center [434, 219] width 130 height 30
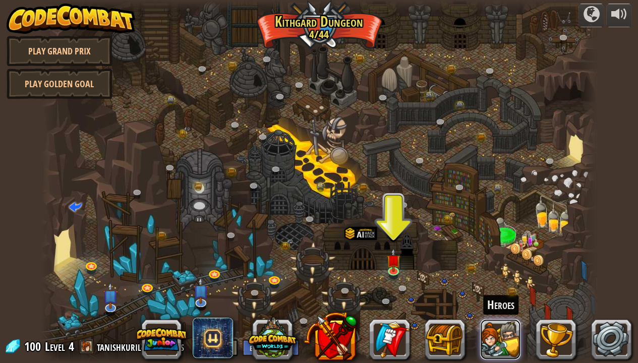
click at [495, 295] on button at bounding box center [500, 339] width 40 height 40
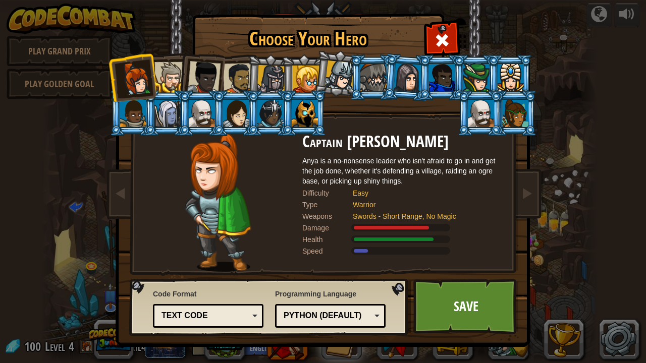
click at [485, 116] on div at bounding box center [481, 113] width 26 height 27
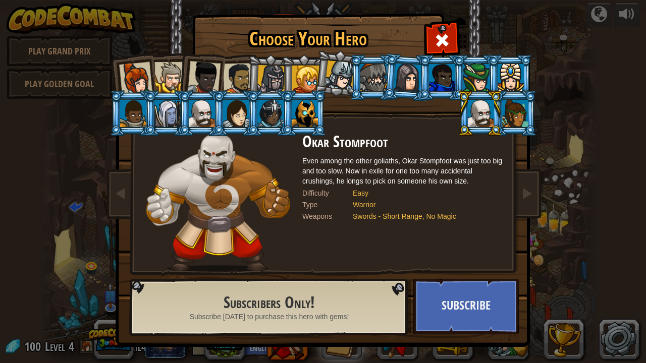
click at [140, 118] on div at bounding box center [133, 113] width 26 height 27
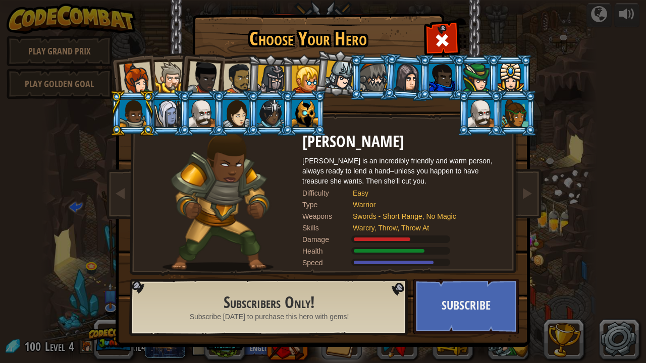
click at [168, 75] on div at bounding box center [169, 77] width 31 height 31
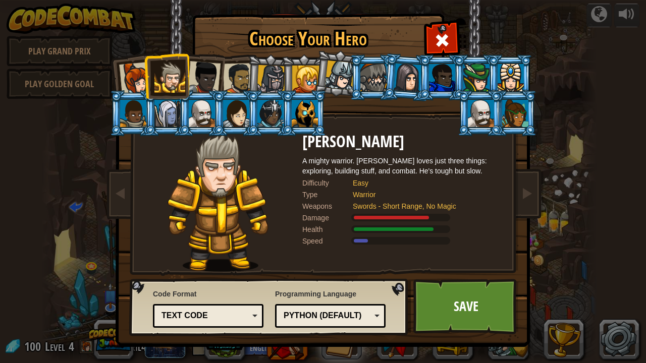
click at [221, 82] on li at bounding box center [200, 75] width 49 height 49
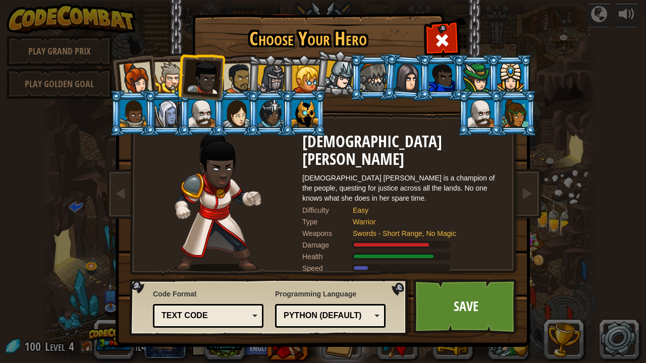
click at [244, 84] on div at bounding box center [238, 78] width 31 height 31
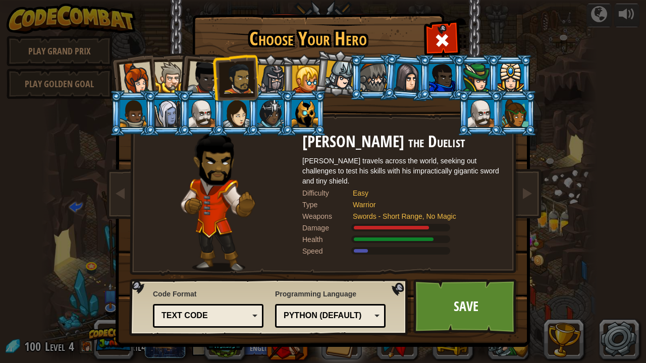
click at [276, 73] on div at bounding box center [271, 79] width 29 height 29
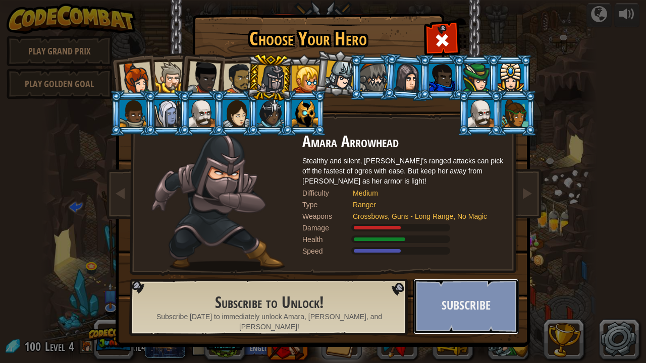
click at [465, 295] on button "Subscribe" at bounding box center [465, 307] width 105 height 56
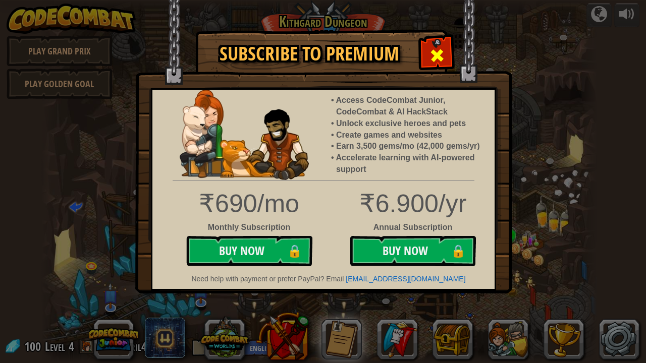
click at [426, 49] on div at bounding box center [437, 54] width 32 height 32
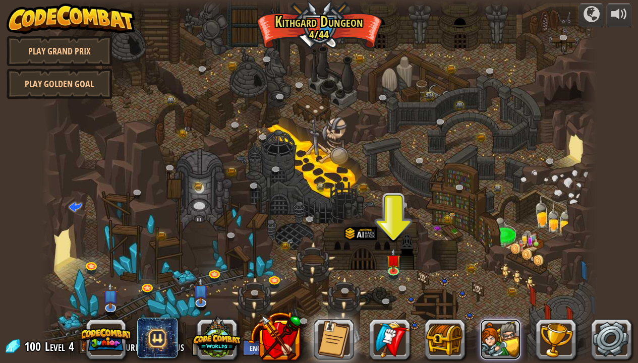
click at [504, 295] on button at bounding box center [500, 339] width 40 height 40
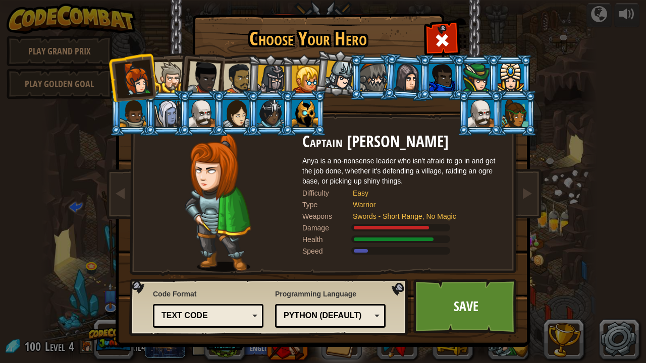
click at [158, 67] on div at bounding box center [169, 77] width 31 height 31
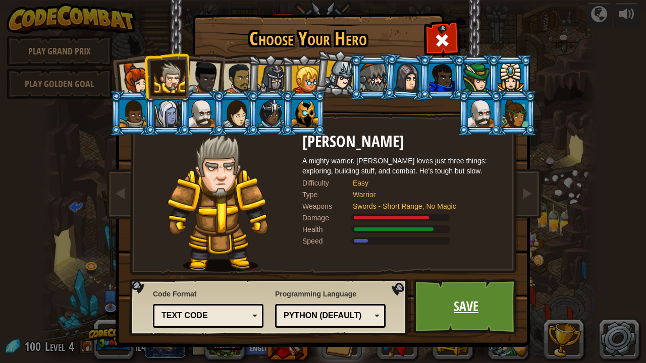
click at [434, 295] on link "Save" at bounding box center [465, 307] width 105 height 56
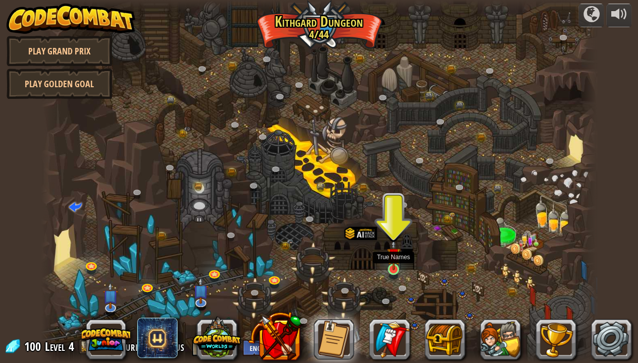
click at [392, 266] on img at bounding box center [394, 254] width 14 height 31
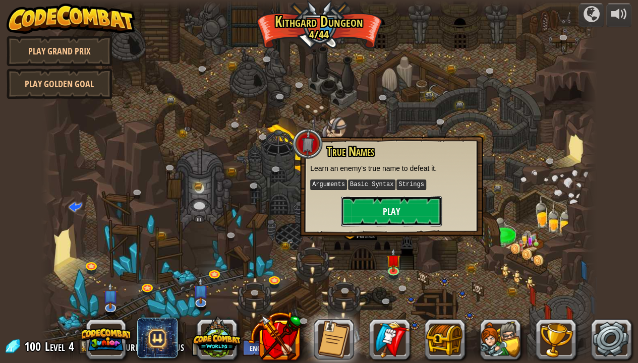
click at [362, 207] on button "Play" at bounding box center [391, 211] width 101 height 30
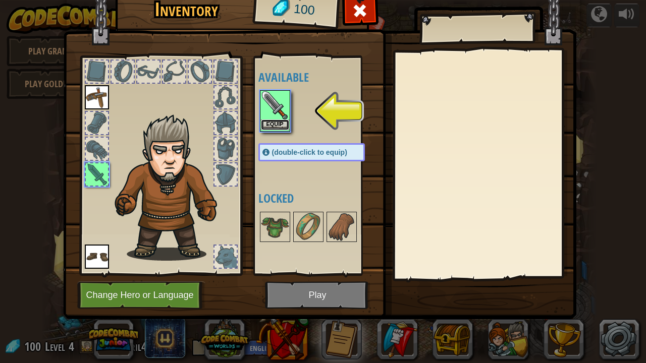
click at [280, 124] on button "Equip" at bounding box center [275, 125] width 28 height 11
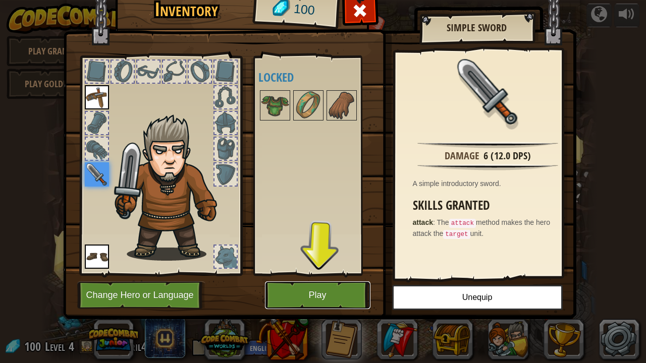
click at [306, 295] on button "Play" at bounding box center [317, 296] width 105 height 28
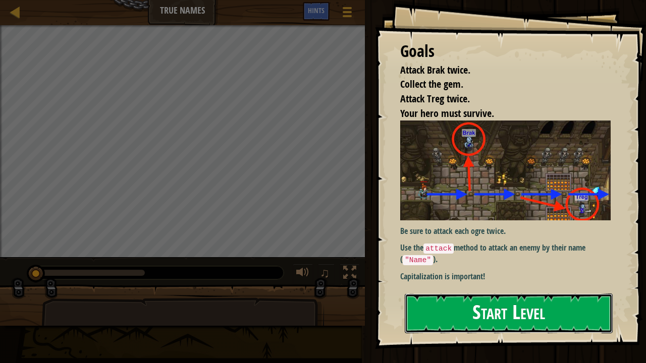
click at [432, 295] on button "Start Level" at bounding box center [509, 314] width 208 height 40
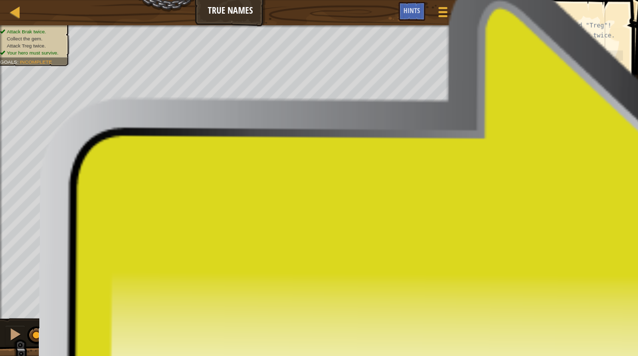
click at [582, 295] on button "Run" at bounding box center [543, 296] width 168 height 23
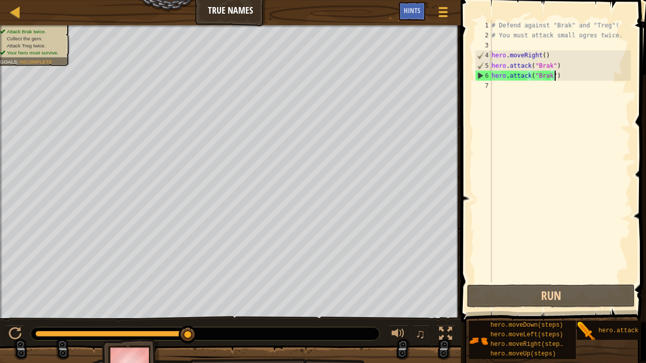
click at [561, 80] on div "# Defend against "Brak" and "Treg"! # You must attack small ogres twice. hero .…" at bounding box center [559, 161] width 141 height 283
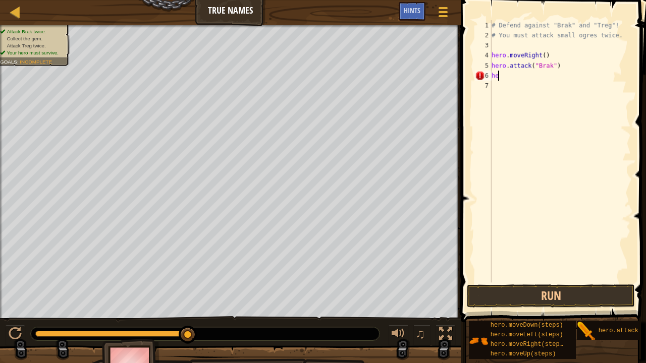
type textarea "h"
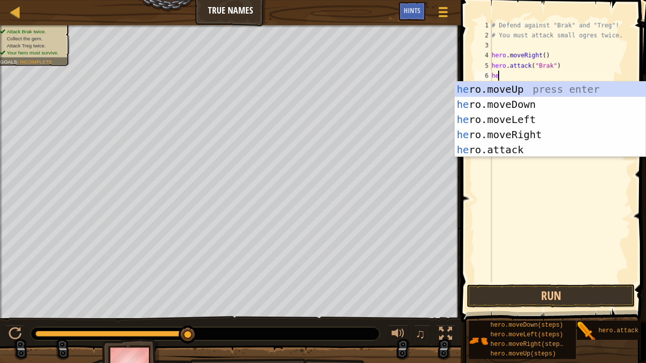
type textarea "her"
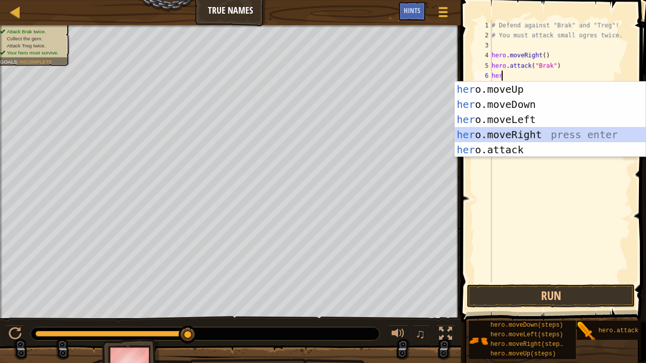
click at [551, 135] on div "her o.moveUp press enter her o.moveDown press enter her o.moveLeft press enter …" at bounding box center [550, 135] width 191 height 106
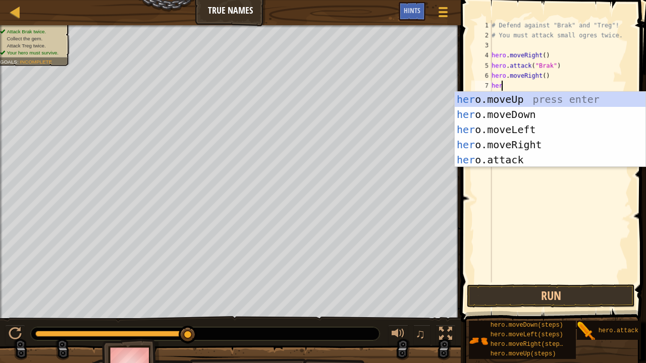
type textarea "hero"
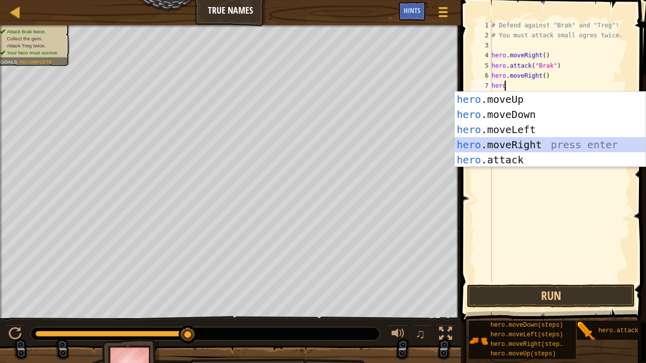
click at [544, 141] on div "hero .moveUp press enter hero .moveDown press enter hero .moveLeft press enter …" at bounding box center [550, 145] width 191 height 106
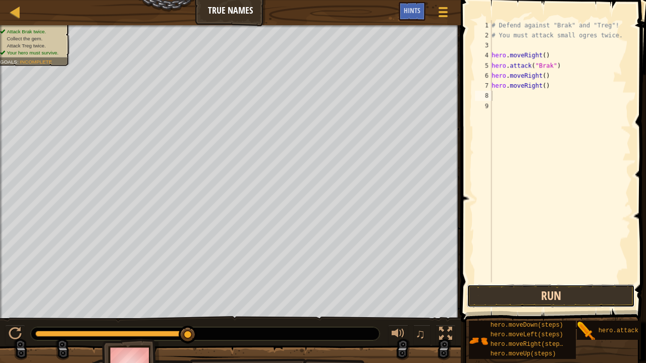
click at [558, 289] on button "Run" at bounding box center [551, 296] width 168 height 23
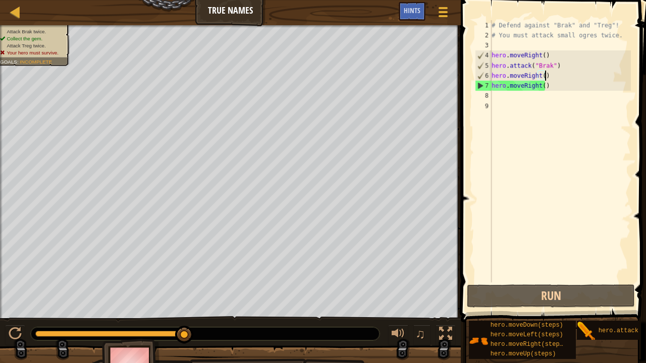
click at [547, 78] on div "# Defend against "Brak" and "Treg"! # You must attack small ogres twice. hero .…" at bounding box center [559, 161] width 141 height 283
type textarea "hero.moveRight()"
click at [563, 89] on div "# Defend against "Brak" and "Treg"! # You must attack small ogres twice. hero .…" at bounding box center [559, 161] width 141 height 283
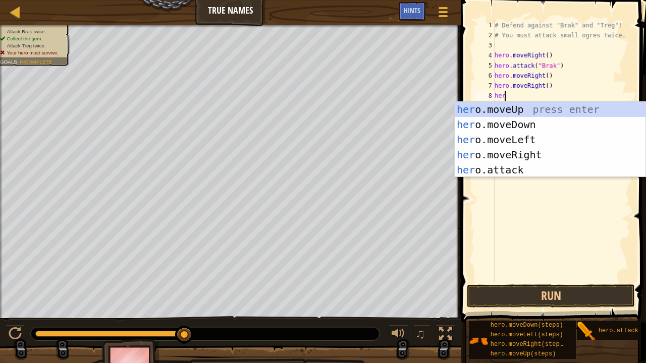
type textarea "hero"
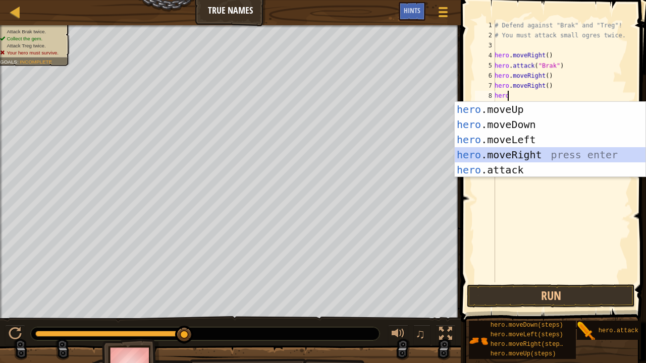
click at [550, 155] on div "hero .moveUp press enter hero .moveDown press enter hero .moveLeft press enter …" at bounding box center [550, 155] width 191 height 106
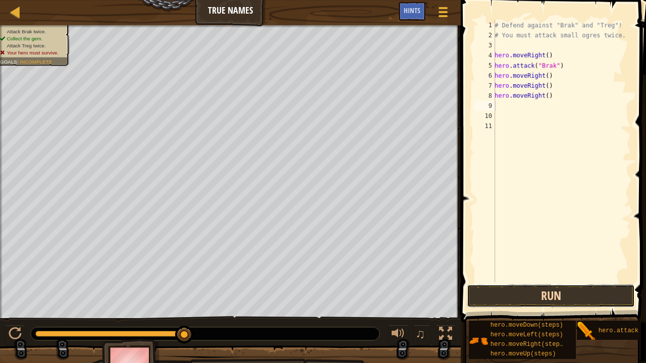
click at [537, 293] on button "Run" at bounding box center [551, 296] width 168 height 23
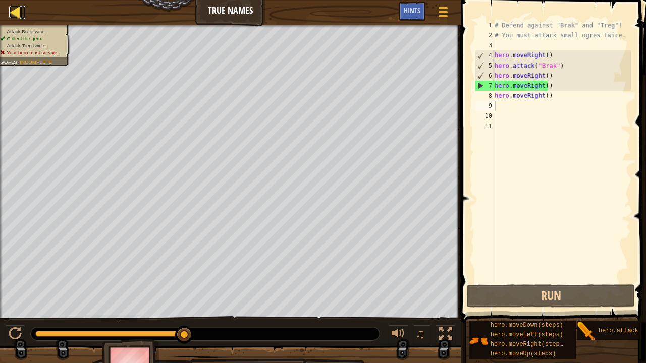
click at [13, 10] on div at bounding box center [15, 12] width 13 height 13
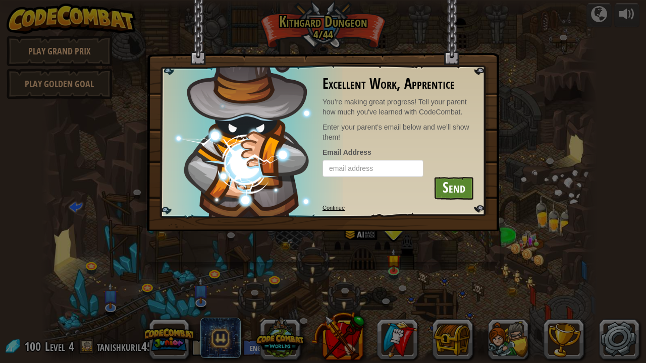
click at [478, 244] on div "Excellent Work, Apprentice You’re making great progress! Tell your parent how m…" at bounding box center [322, 146] width 353 height 232
click at [371, 230] on img at bounding box center [323, 115] width 352 height 231
click at [384, 167] on input "email" at bounding box center [372, 168] width 101 height 17
type input "m"
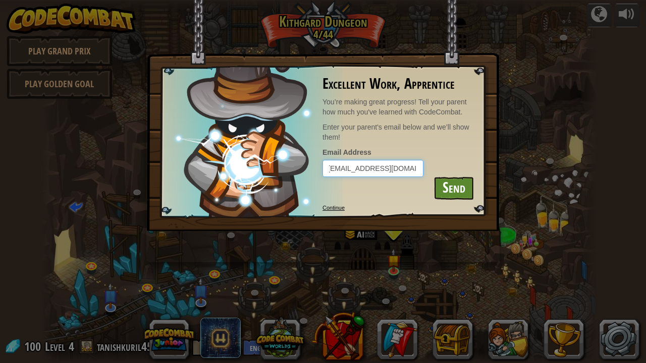
type input "[EMAIL_ADDRESS][DOMAIN_NAME]"
click at [444, 191] on button "Send" at bounding box center [453, 188] width 40 height 23
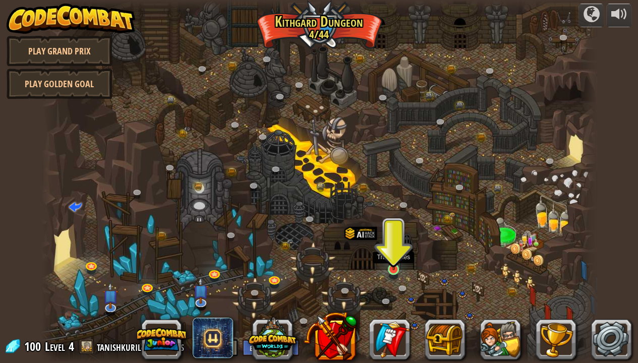
click at [395, 268] on img at bounding box center [394, 254] width 14 height 31
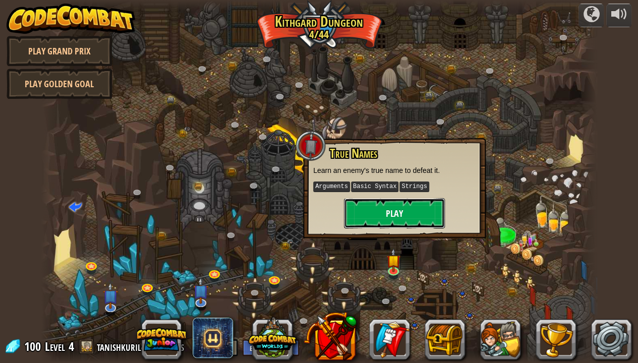
click at [379, 208] on button "Play" at bounding box center [394, 213] width 101 height 30
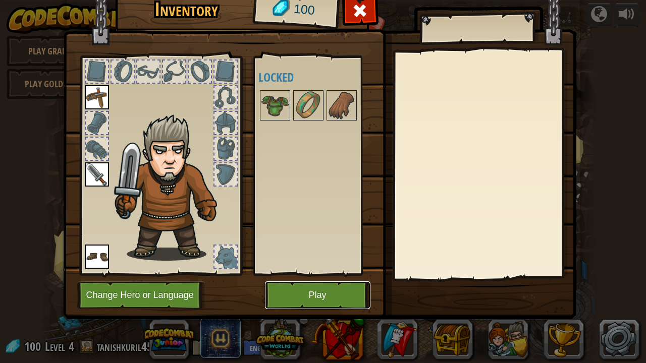
click at [333, 290] on button "Play" at bounding box center [317, 296] width 105 height 28
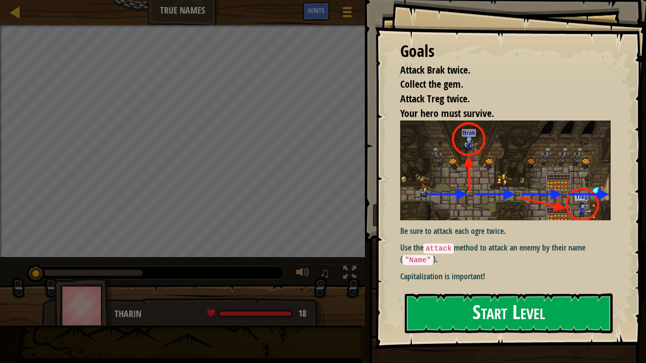
click at [484, 294] on button "Start Level" at bounding box center [509, 314] width 208 height 40
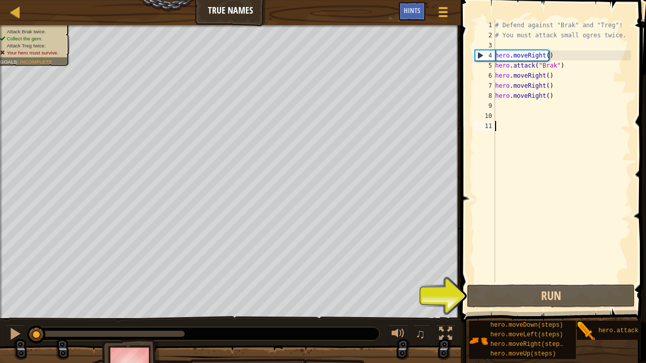
click at [566, 94] on div "# Defend against "Brak" and "Treg"! # You must attack small ogres twice. hero .…" at bounding box center [562, 161] width 138 height 283
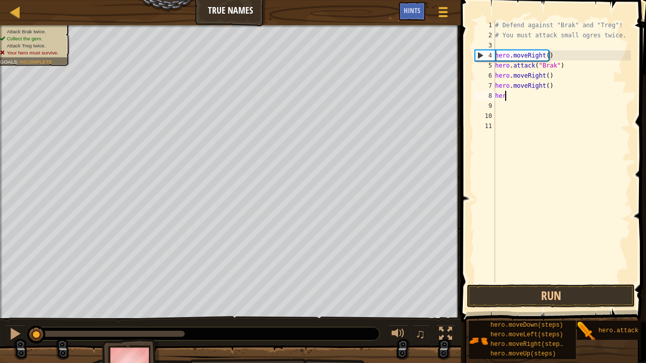
type textarea "h"
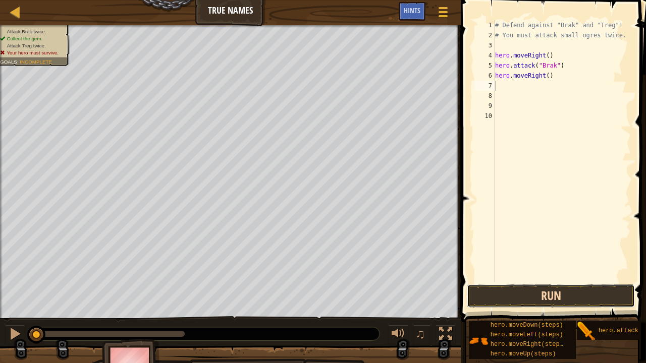
click at [514, 295] on button "Run" at bounding box center [551, 296] width 168 height 23
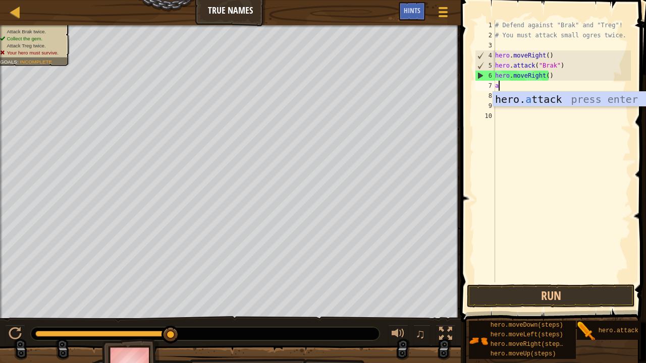
scroll to position [5, 0]
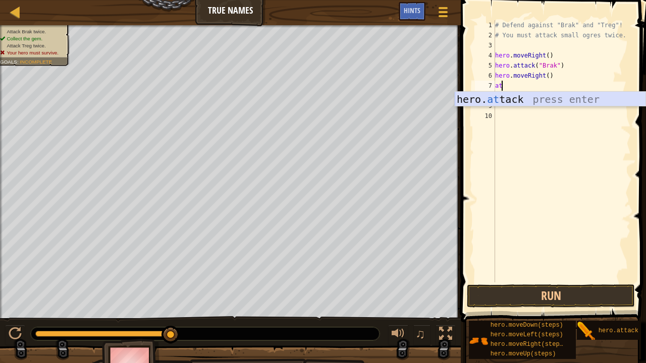
click at [586, 100] on div "hero. at tack press enter" at bounding box center [550, 114] width 191 height 45
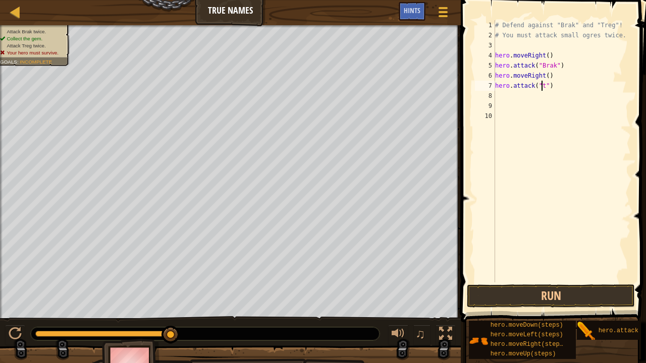
scroll to position [5, 4]
type textarea "hero.attack("treg")"
click at [598, 132] on div "# Defend against "Brak" and "Treg"! # You must attack small ogres twice. hero .…" at bounding box center [562, 161] width 138 height 283
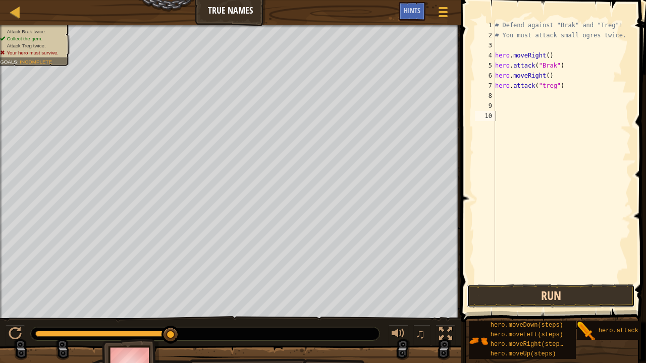
click at [581, 295] on button "Run" at bounding box center [551, 296] width 168 height 23
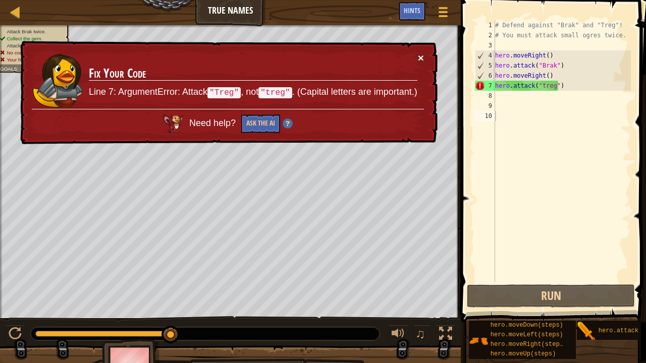
click at [422, 56] on button "×" at bounding box center [421, 57] width 6 height 11
click at [539, 87] on div "# Defend against "Brak" and "Treg"! # You must attack small ogres twice. hero .…" at bounding box center [562, 161] width 138 height 283
click at [543, 87] on div "# Defend against "Brak" and "Treg"! # You must attack small ogres twice. hero .…" at bounding box center [562, 161] width 138 height 283
click at [541, 85] on div "# Defend against "Brak" and "Treg"! # You must attack small ogres twice. hero .…" at bounding box center [562, 161] width 138 height 283
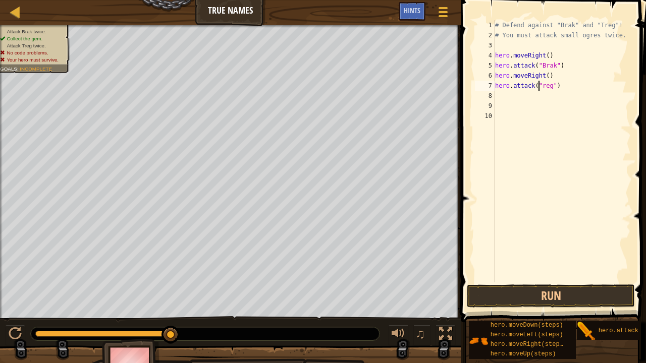
scroll to position [5, 4]
click at [553, 289] on button "Run" at bounding box center [551, 296] width 168 height 23
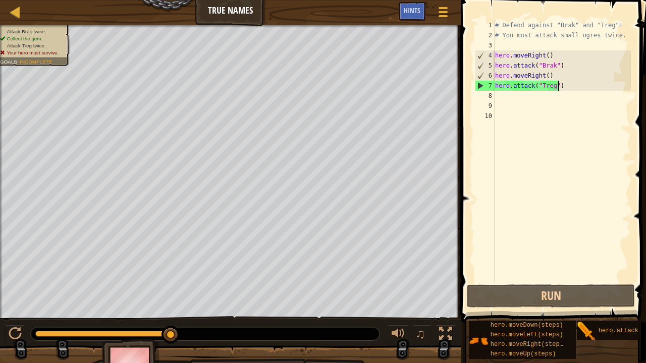
click at [575, 87] on div "# Defend against "Brak" and "Treg"! # You must attack small ogres twice. hero .…" at bounding box center [562, 161] width 138 height 283
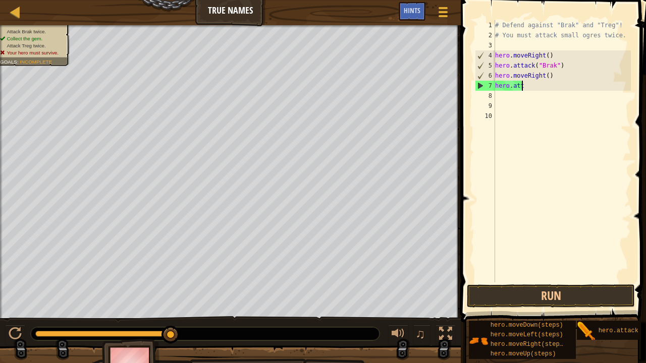
scroll to position [5, 0]
type textarea "h"
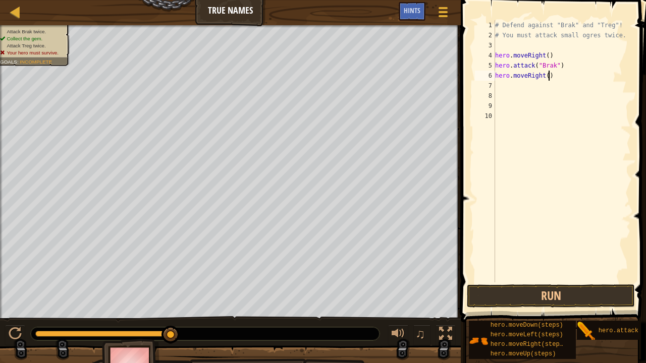
click at [570, 77] on div "# Defend against "Brak" and "Treg"! # You must attack small ogres twice. hero .…" at bounding box center [562, 161] width 138 height 283
type textarea "h"
click at [515, 295] on button "Run" at bounding box center [551, 296] width 168 height 23
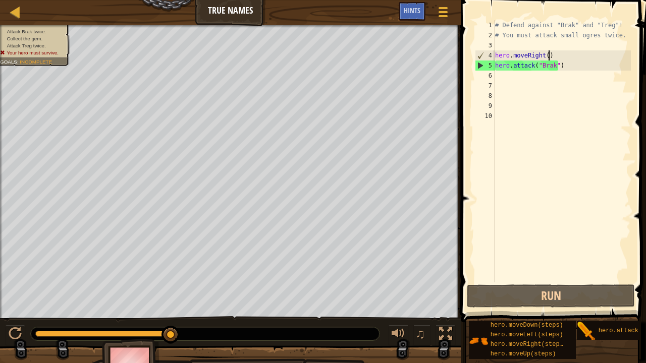
click at [561, 58] on div "# Defend against "Brak" and "Treg"! # You must attack small ogres twice. hero .…" at bounding box center [562, 161] width 138 height 283
type textarea "hero.moveRight()"
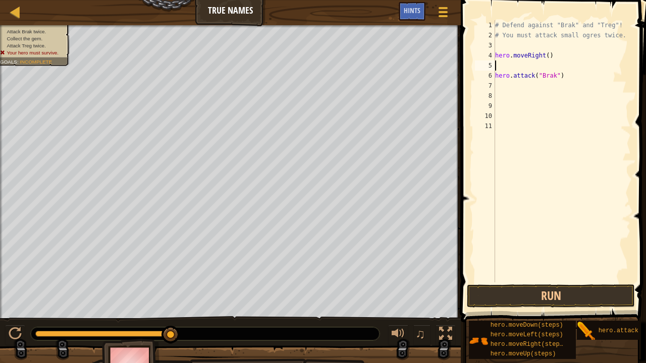
type textarea "he"
click at [575, 171] on div "# Defend against "Brak" and "Treg"! # You must attack small ogres twice. hero .…" at bounding box center [562, 161] width 138 height 283
click at [526, 63] on div "# Defend against "Brak" and "Treg"! # You must attack small ogres twice. hero .…" at bounding box center [562, 161] width 138 height 283
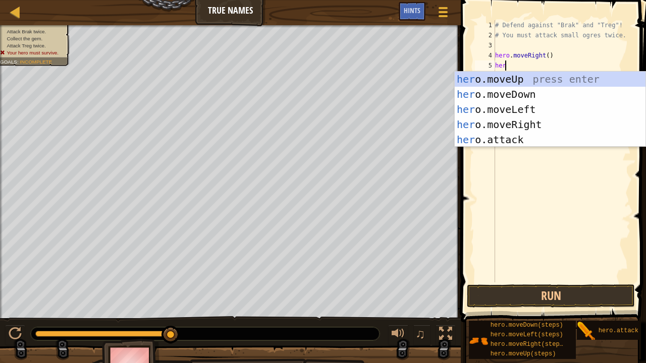
scroll to position [5, 1]
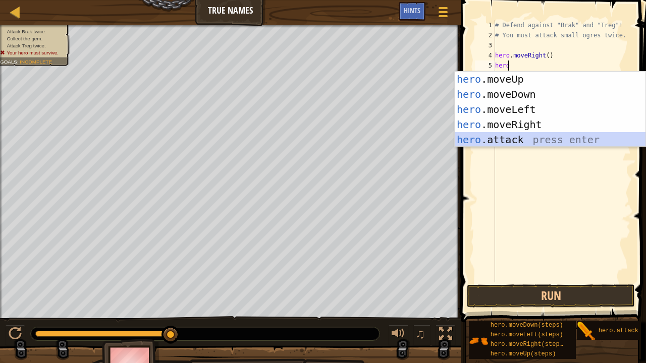
click at [511, 139] on div "hero .moveUp press enter hero .moveDown press enter hero .moveLeft press enter …" at bounding box center [550, 125] width 191 height 106
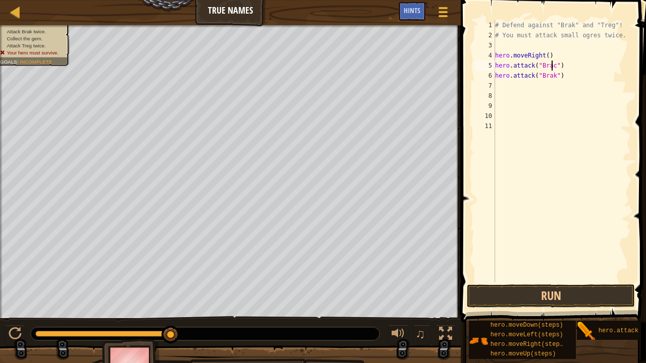
scroll to position [5, 5]
click at [564, 295] on button "Run" at bounding box center [551, 296] width 168 height 23
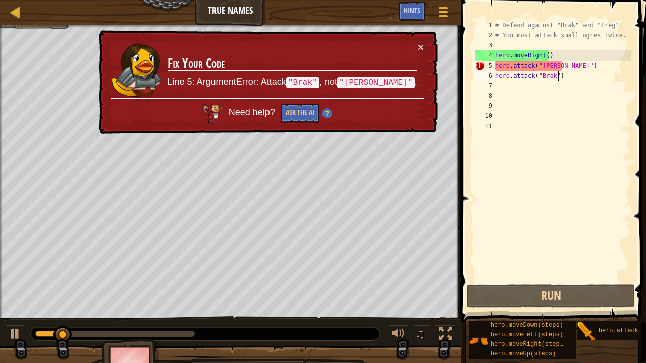
click at [570, 79] on div "# Defend against "Brak" and "Treg"! # You must attack small ogres twice. hero .…" at bounding box center [562, 161] width 138 height 283
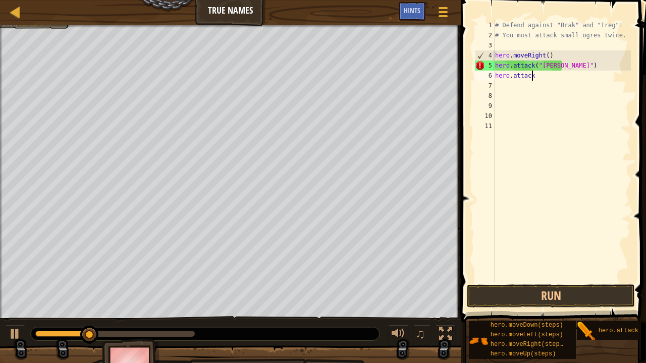
scroll to position [5, 1]
type textarea "h"
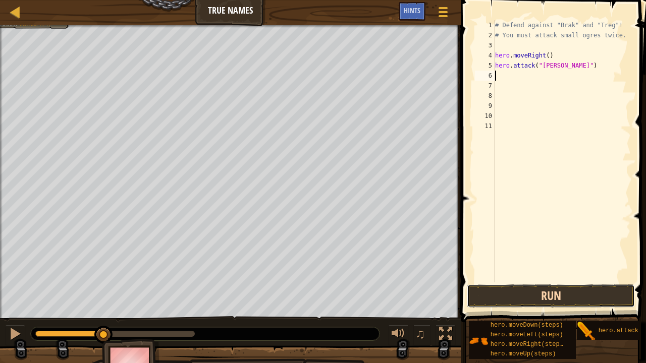
click at [597, 288] on button "Run" at bounding box center [551, 296] width 168 height 23
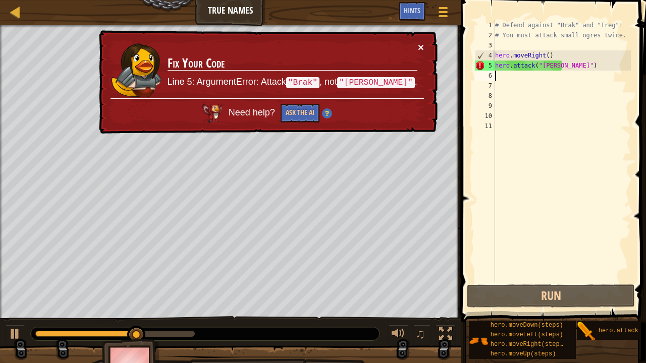
click at [418, 45] on button "×" at bounding box center [421, 47] width 6 height 11
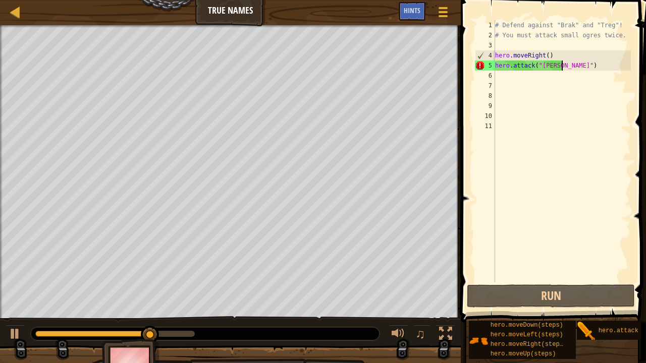
click at [573, 69] on div "# Defend against "Brak" and "Treg"! # You must attack small ogres twice. hero .…" at bounding box center [562, 161] width 138 height 283
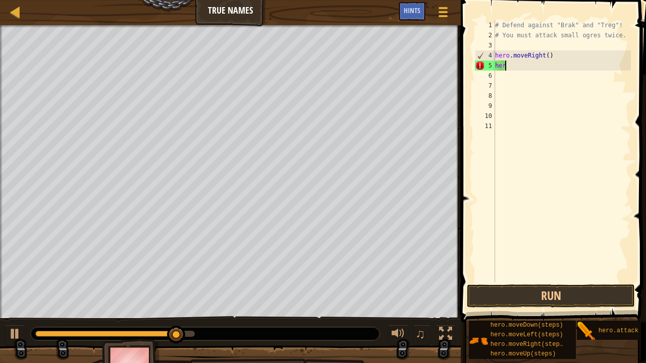
type textarea "h"
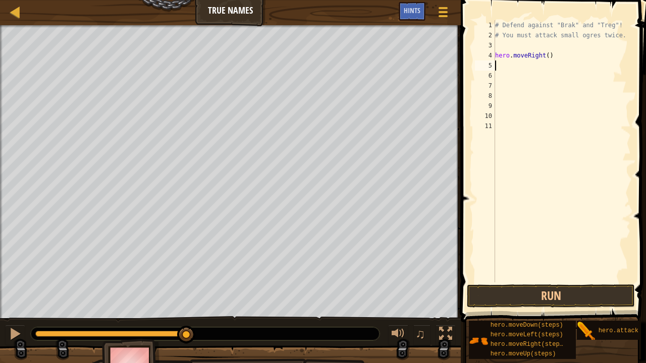
type textarea "m"
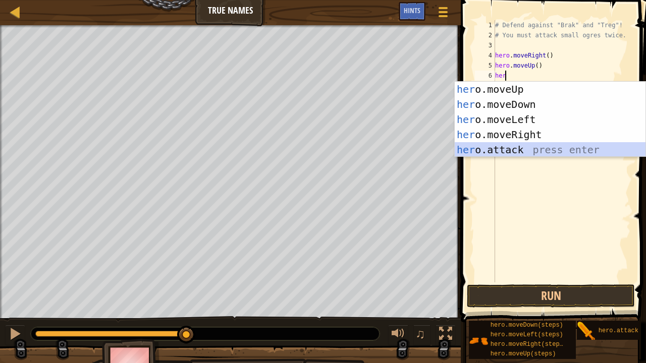
click at [544, 145] on div "her o.moveUp press enter her o.moveDown press enter her o.moveLeft press enter …" at bounding box center [550, 135] width 191 height 106
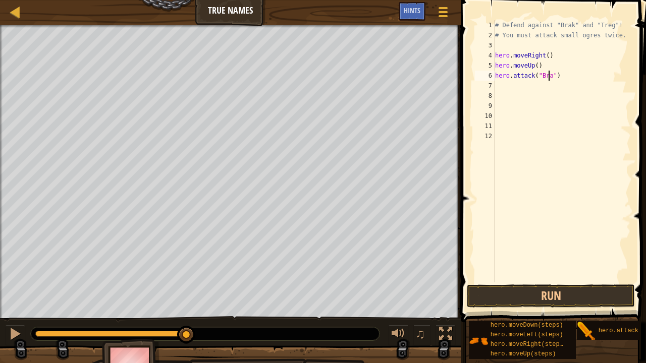
scroll to position [5, 5]
type textarea "hero.attack("Brak")"
click at [607, 291] on button "Run" at bounding box center [551, 296] width 168 height 23
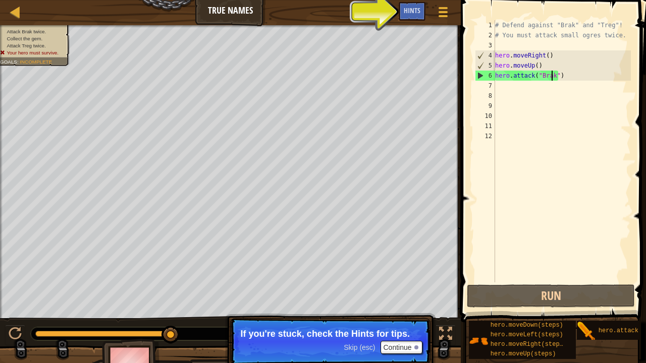
click at [504, 80] on div "# Defend against "Brak" and "Treg"! # You must attack small ogres twice. hero .…" at bounding box center [562, 161] width 138 height 283
click at [495, 83] on div "# Defend against "Brak" and "Treg"! # You must attack small ogres twice. hero .…" at bounding box center [562, 161] width 138 height 283
click at [404, 13] on span "Hints" at bounding box center [412, 11] width 17 height 10
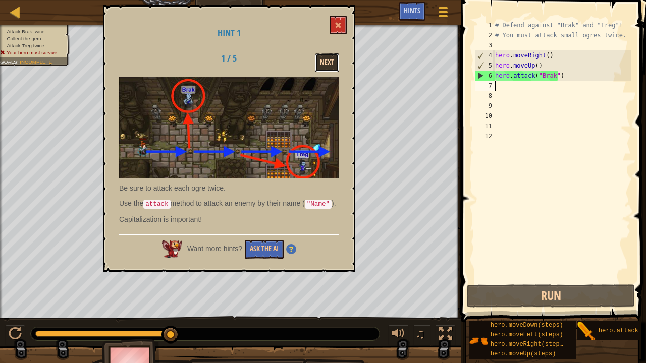
click at [331, 58] on button "Next" at bounding box center [327, 62] width 24 height 19
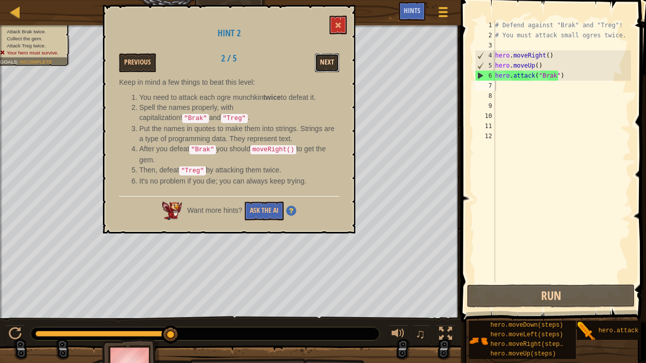
click at [331, 59] on button "Next" at bounding box center [327, 62] width 24 height 19
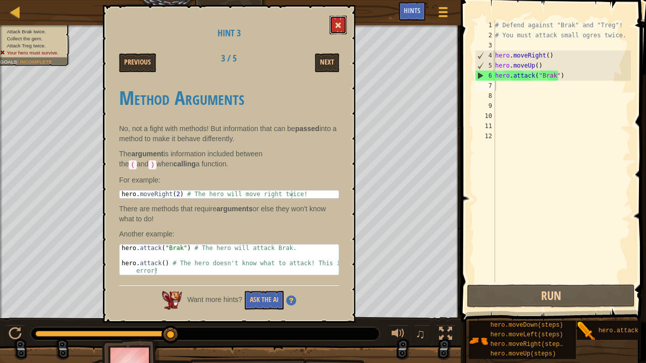
click at [340, 32] on button at bounding box center [337, 25] width 17 height 19
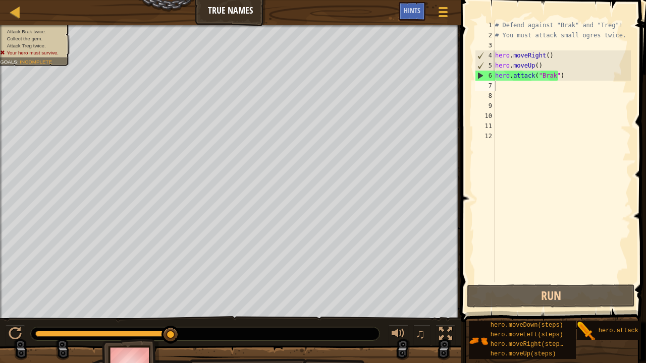
click at [506, 87] on div "# Defend against "Brak" and "Treg"! # You must attack small ogres twice. hero .…" at bounding box center [562, 161] width 138 height 283
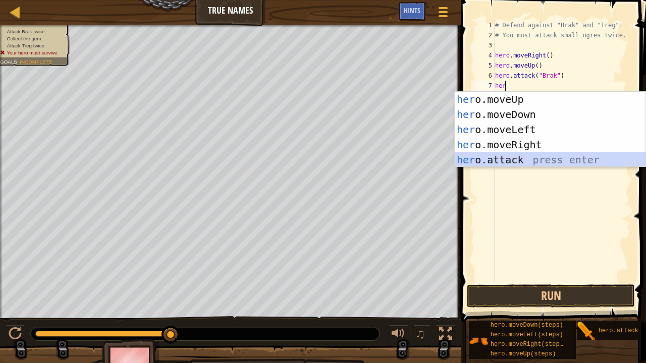
click at [515, 159] on div "her o.moveUp press enter her o.moveDown press enter her o.moveLeft press enter …" at bounding box center [550, 145] width 191 height 106
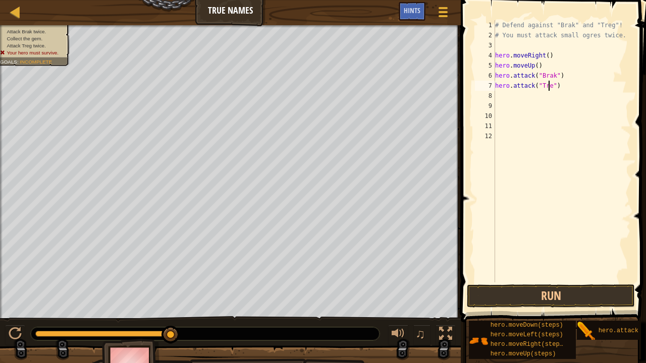
scroll to position [5, 5]
click at [583, 289] on button "Run" at bounding box center [551, 296] width 168 height 23
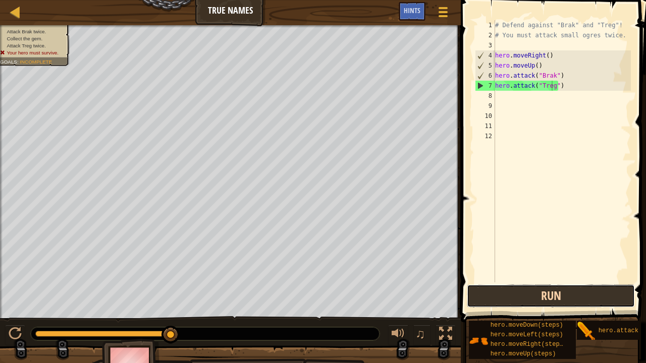
click at [583, 289] on button "Run" at bounding box center [551, 296] width 168 height 23
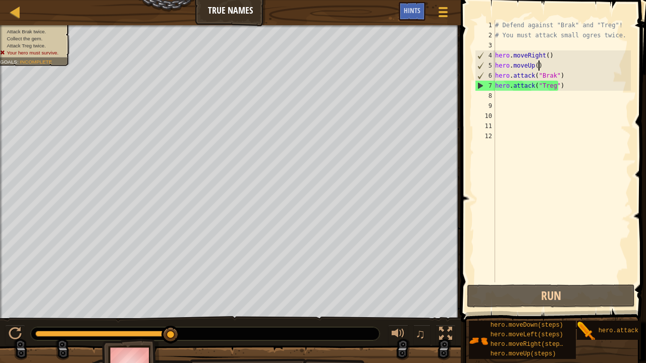
click at [544, 69] on div "# Defend against "Brak" and "Treg"! # You must attack small ogres twice. hero .…" at bounding box center [562, 161] width 138 height 283
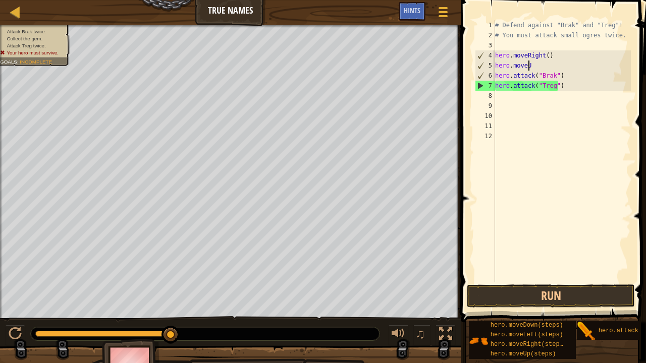
scroll to position [5, 0]
type textarea "h"
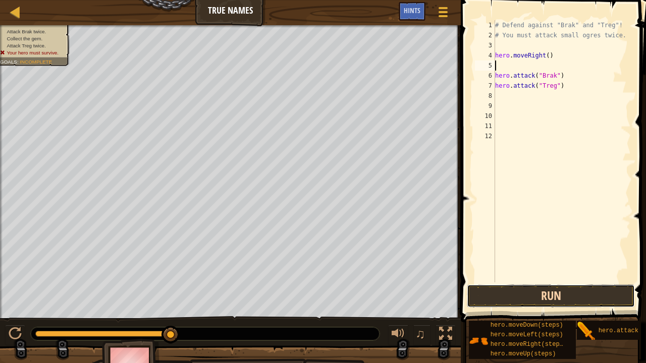
click at [557, 295] on button "Run" at bounding box center [551, 296] width 168 height 23
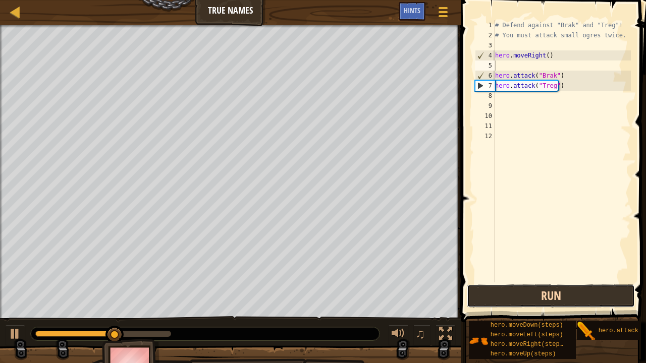
click at [557, 295] on button "Run" at bounding box center [551, 296] width 168 height 23
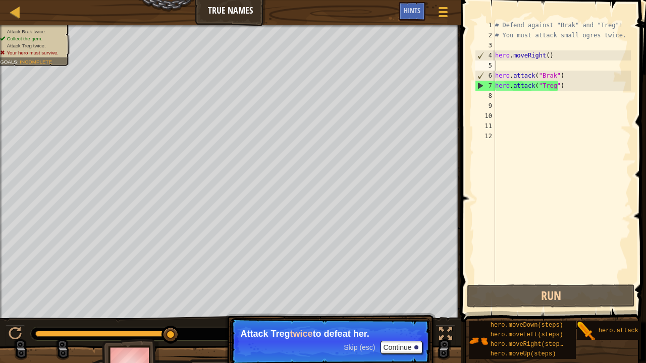
click at [364, 295] on span "Skip (esc)" at bounding box center [359, 348] width 31 height 8
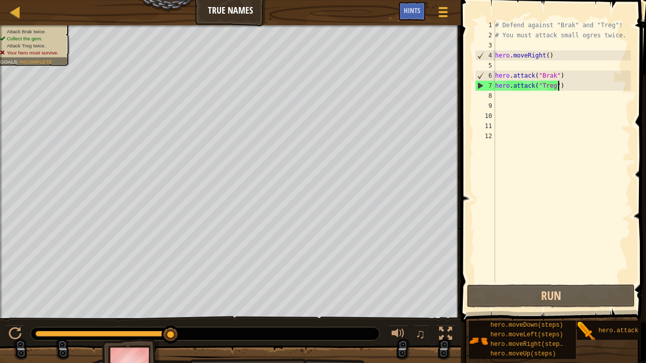
click at [561, 88] on div "# Defend against "Brak" and "Treg"! # You must attack small ogres twice. hero .…" at bounding box center [562, 161] width 138 height 283
type textarea "hero.attack("Treg")"
click at [498, 97] on div "# Defend against "Brak" and "Treg"! # You must attack small ogres twice. hero .…" at bounding box center [562, 161] width 138 height 283
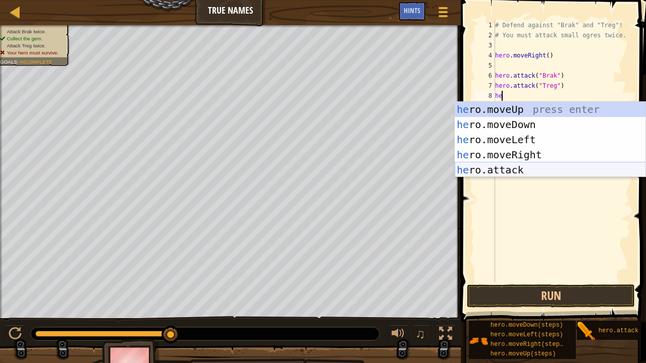
click at [506, 174] on div "he ro.moveUp press enter he ro.moveDown press enter he ro.moveLeft press enter …" at bounding box center [550, 155] width 191 height 106
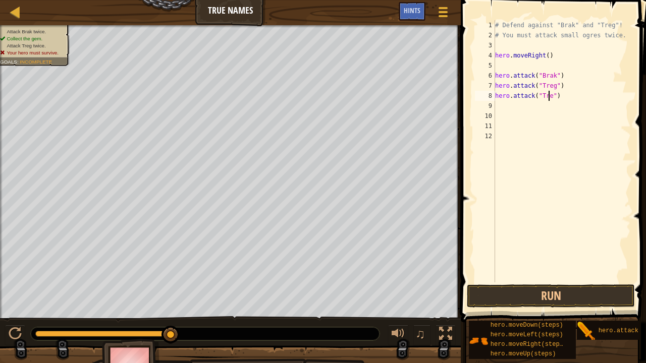
type textarea "hero.attack("Treg")"
click at [581, 139] on div "# Defend against "Brak" and "Treg"! # You must attack small ogres twice. hero .…" at bounding box center [562, 161] width 138 height 283
click at [502, 64] on div "# Defend against "Brak" and "Treg"! # You must attack small ogres twice. hero .…" at bounding box center [562, 161] width 138 height 283
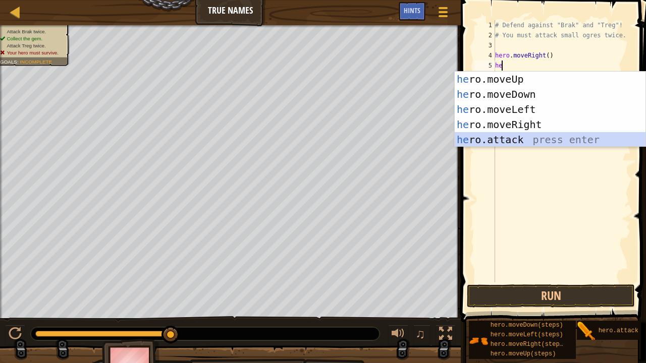
click at [526, 140] on div "he ro.moveUp press enter he ro.moveDown press enter he ro.moveLeft press enter …" at bounding box center [550, 125] width 191 height 106
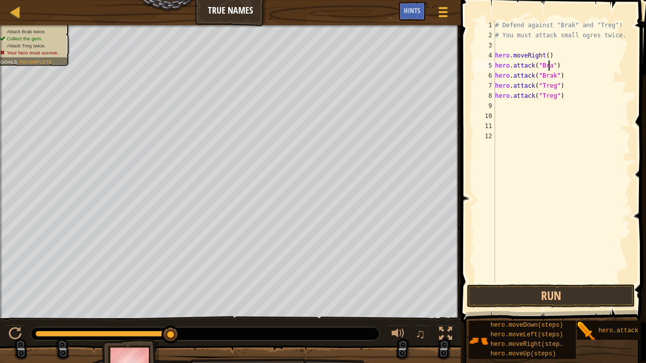
scroll to position [5, 5]
type textarea "hero.attack("Brak")"
click at [550, 291] on button "Run" at bounding box center [551, 296] width 168 height 23
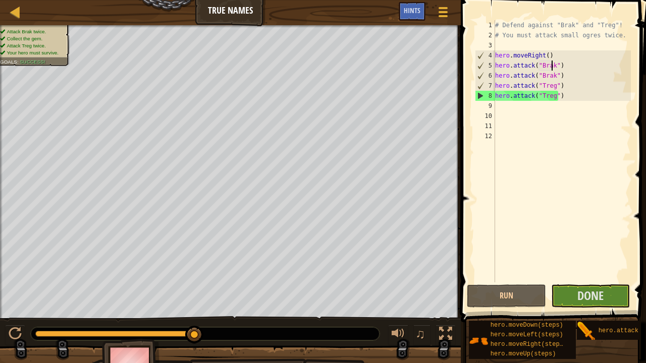
click at [510, 112] on div "# Defend against "Brak" and "Treg"! # You must attack small ogres twice. hero .…" at bounding box center [562, 161] width 138 height 283
click at [508, 108] on div "# Defend against "Brak" and "Treg"! # You must attack small ogres twice. hero .…" at bounding box center [562, 161] width 138 height 283
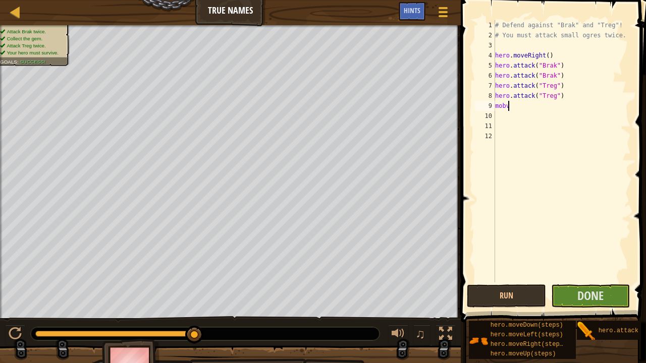
scroll to position [0, 0]
type textarea "m"
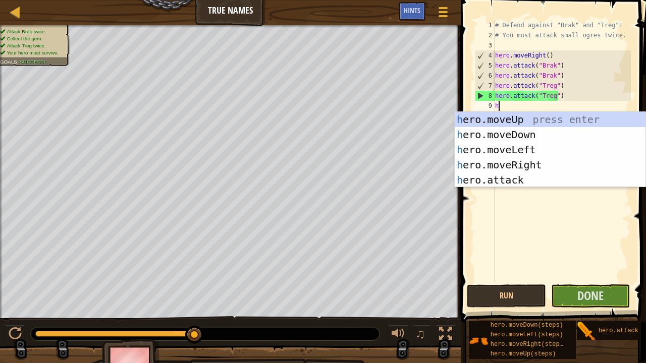
scroll to position [5, 0]
type textarea "he"
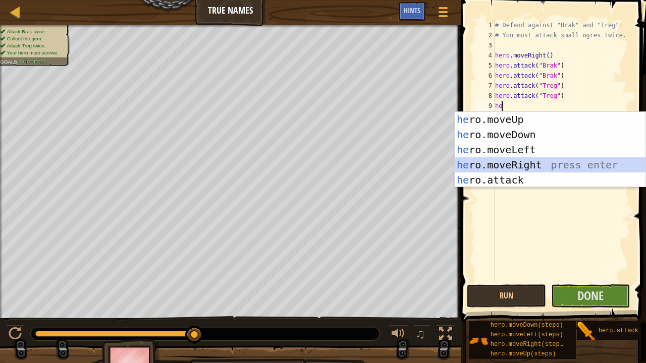
click at [532, 163] on div "he ro.moveUp press enter he ro.moveDown press enter he ro.moveLeft press enter …" at bounding box center [550, 165] width 191 height 106
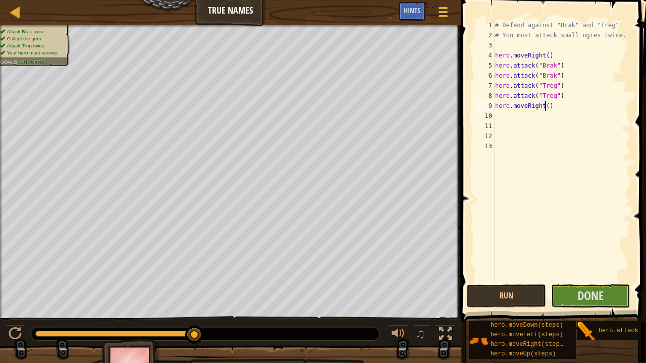
click at [545, 106] on div "# Defend against "Brak" and "Treg"! # You must attack small ogres twice. hero .…" at bounding box center [562, 161] width 138 height 283
type textarea "hero.moveRight(4)"
click at [501, 291] on button "Run" at bounding box center [506, 296] width 79 height 23
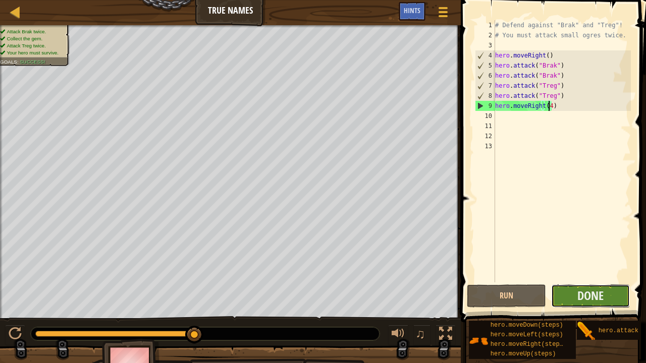
click at [576, 295] on button "Done" at bounding box center [590, 296] width 79 height 23
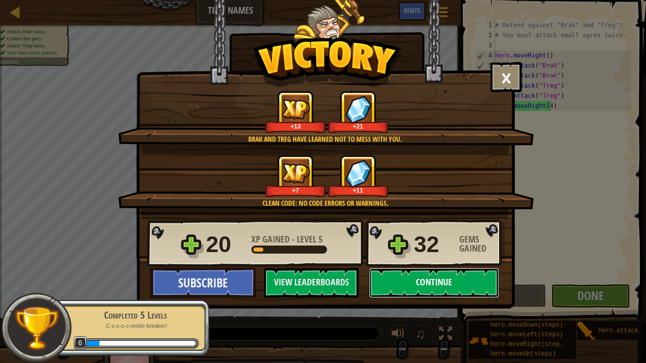
click at [443, 280] on button "Continue" at bounding box center [434, 283] width 130 height 30
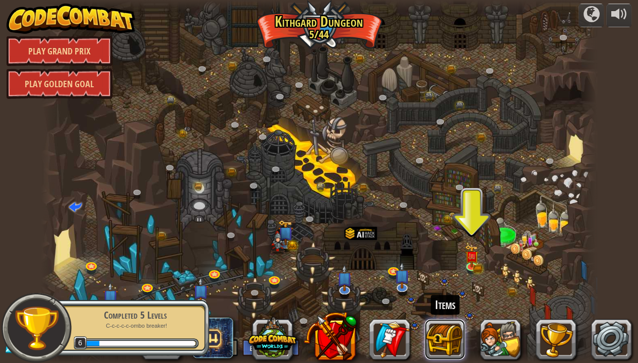
click at [453, 295] on button at bounding box center [445, 339] width 40 height 40
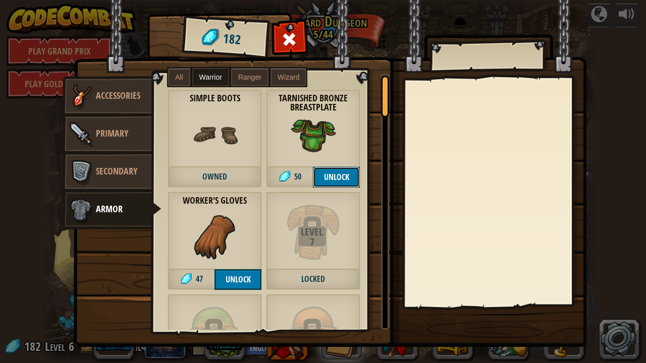
click at [330, 175] on button "Unlock" at bounding box center [336, 177] width 47 height 21
click at [330, 175] on button "Confirm" at bounding box center [336, 177] width 47 height 21
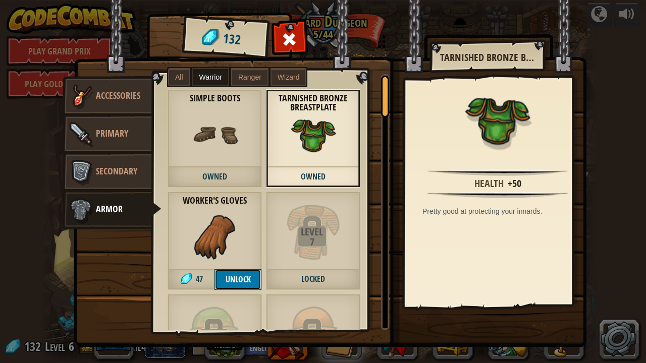
click at [218, 279] on button "Unlock" at bounding box center [237, 279] width 47 height 21
click at [246, 276] on button "Confirm" at bounding box center [237, 279] width 47 height 21
click at [287, 37] on span at bounding box center [290, 39] width 16 height 16
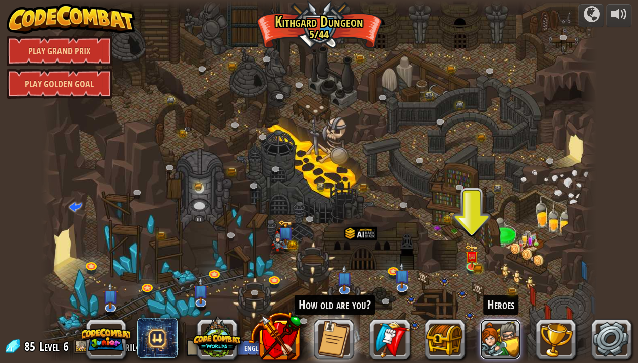
click at [498, 295] on button at bounding box center [500, 339] width 40 height 40
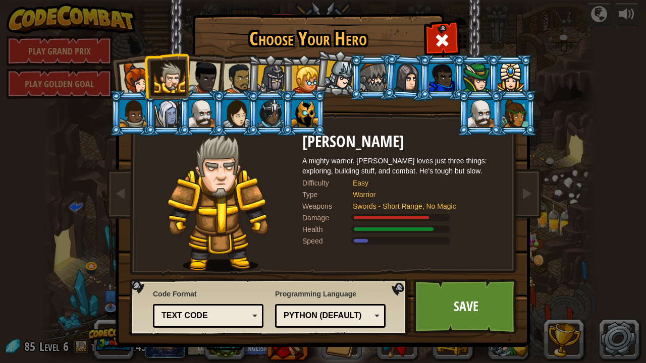
click at [203, 83] on div at bounding box center [203, 77] width 33 height 33
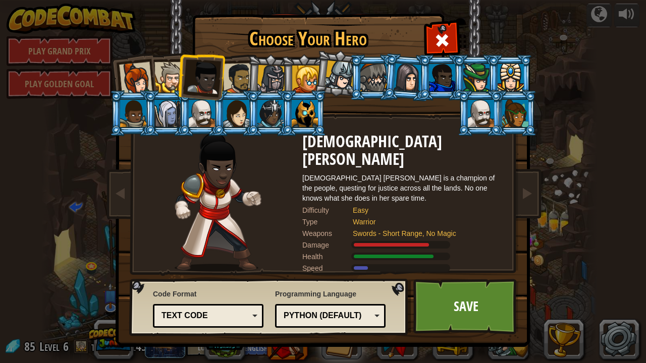
click at [243, 79] on div at bounding box center [238, 78] width 31 height 31
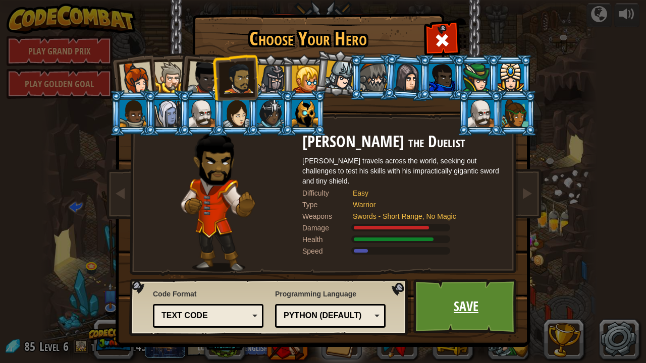
click at [504, 295] on link "Save" at bounding box center [465, 307] width 105 height 56
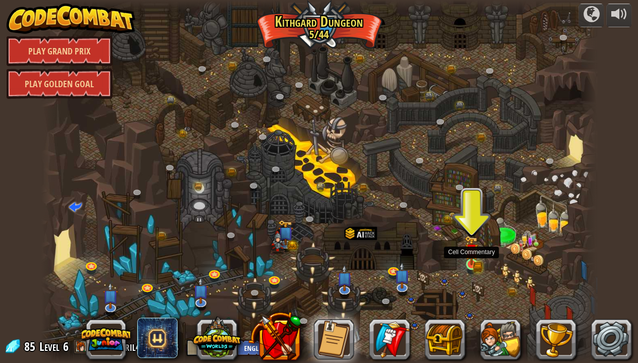
click at [466, 264] on img at bounding box center [472, 251] width 14 height 30
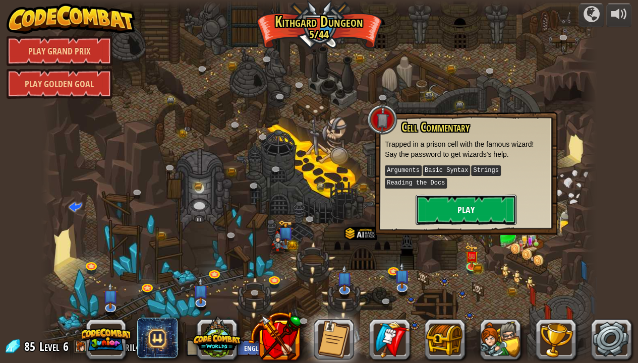
click at [472, 209] on button "Play" at bounding box center [466, 210] width 101 height 30
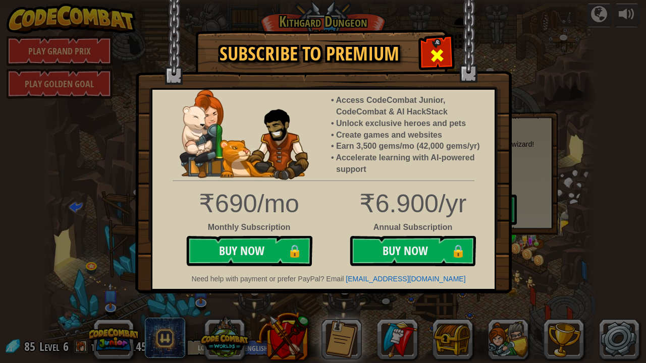
click at [430, 56] on span at bounding box center [437, 55] width 16 height 16
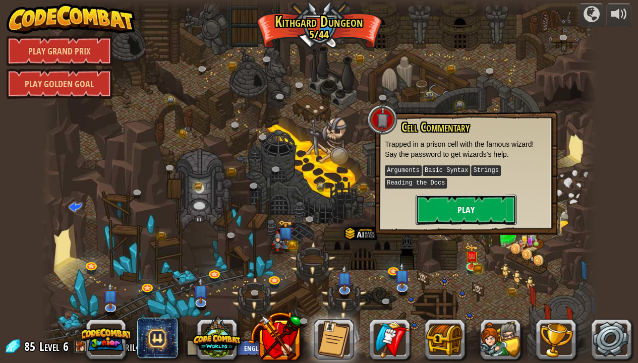
click at [478, 201] on button "Play" at bounding box center [466, 210] width 101 height 30
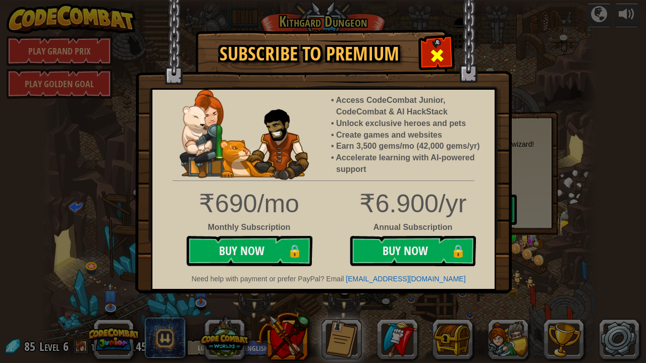
click at [435, 51] on span at bounding box center [437, 55] width 16 height 16
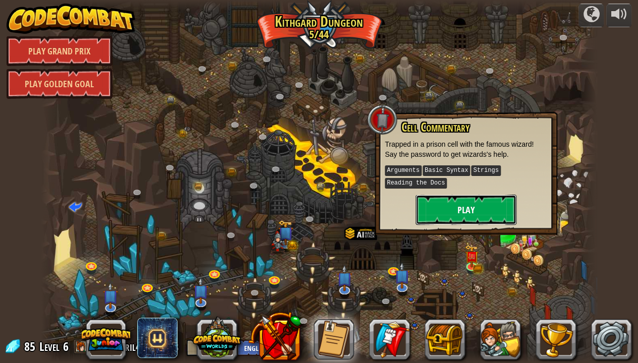
click at [481, 205] on button "Play" at bounding box center [466, 210] width 101 height 30
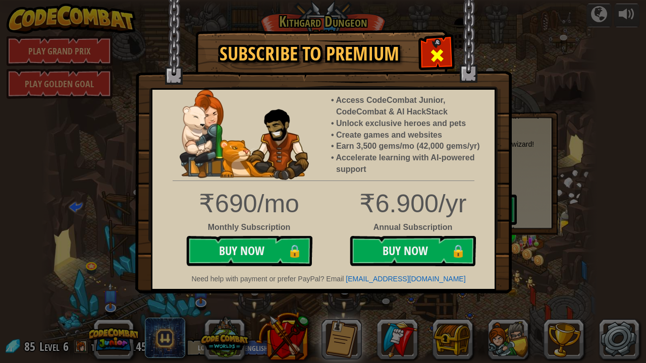
click at [432, 64] on span at bounding box center [437, 55] width 16 height 16
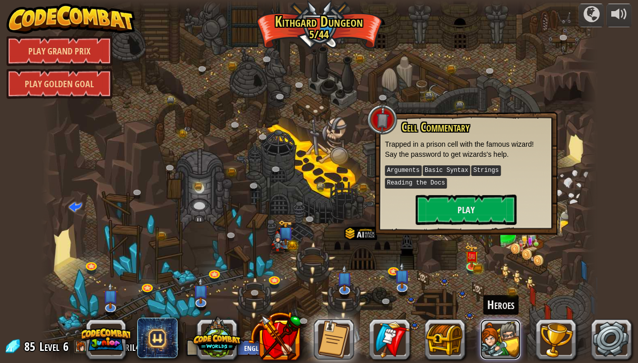
click at [490, 295] on button at bounding box center [500, 339] width 40 height 40
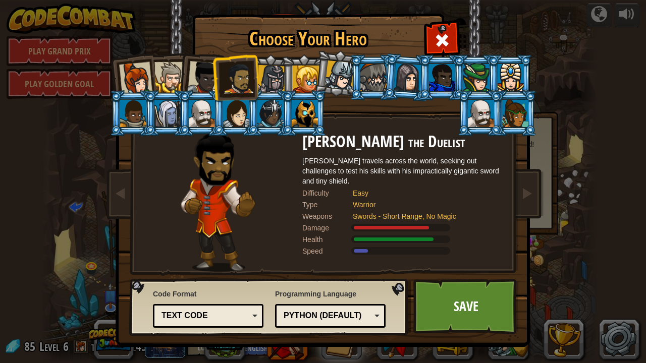
click at [205, 77] on div at bounding box center [203, 77] width 33 height 33
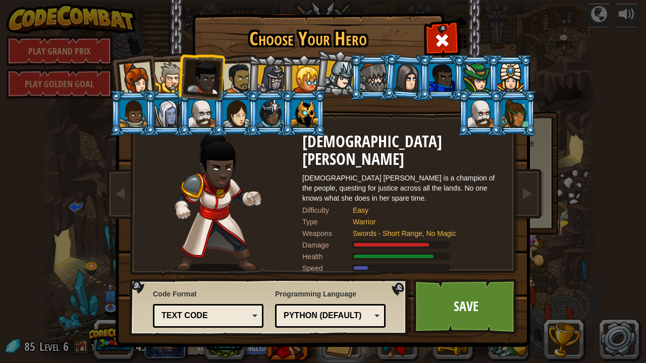
click at [175, 90] on div at bounding box center [169, 77] width 31 height 31
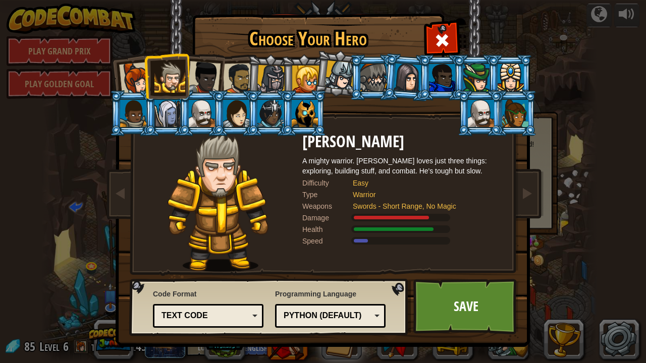
click at [351, 71] on li at bounding box center [372, 77] width 45 height 46
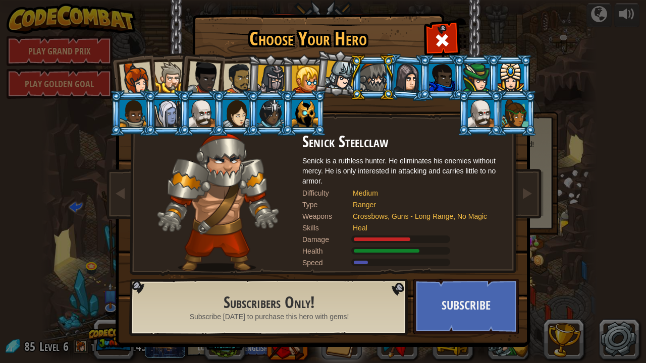
click at [163, 79] on div at bounding box center [169, 77] width 31 height 31
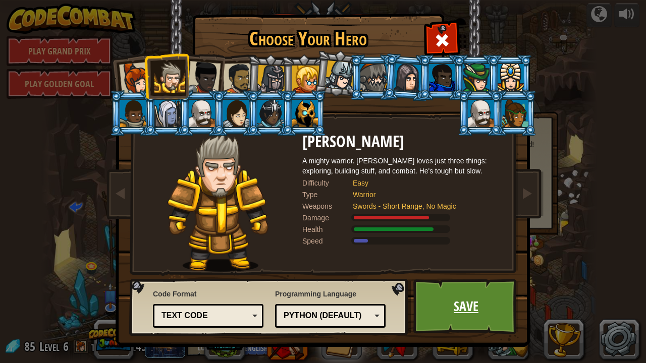
click at [480, 293] on link "Save" at bounding box center [465, 307] width 105 height 56
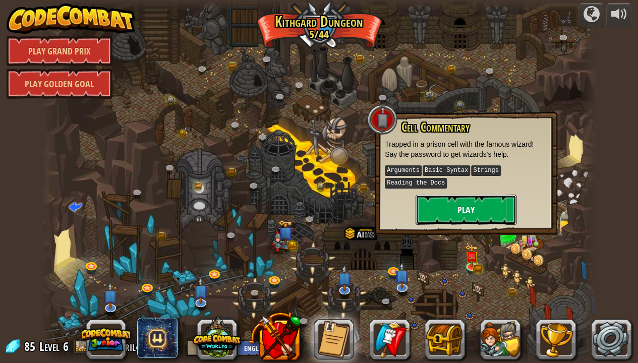
click at [436, 204] on button "Play" at bounding box center [466, 210] width 101 height 30
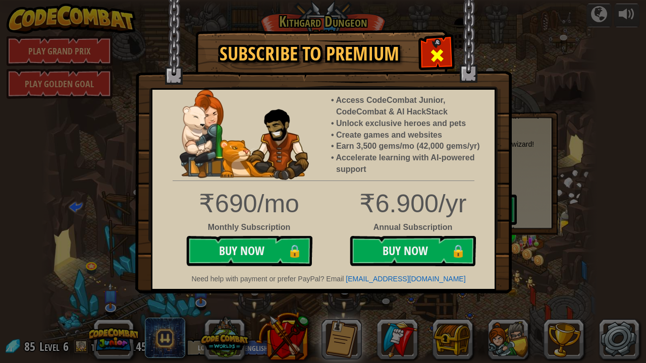
click at [428, 56] on div at bounding box center [437, 54] width 32 height 32
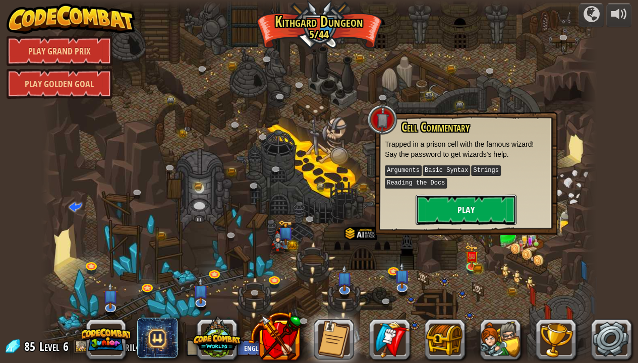
click at [456, 207] on button "Play" at bounding box center [466, 210] width 101 height 30
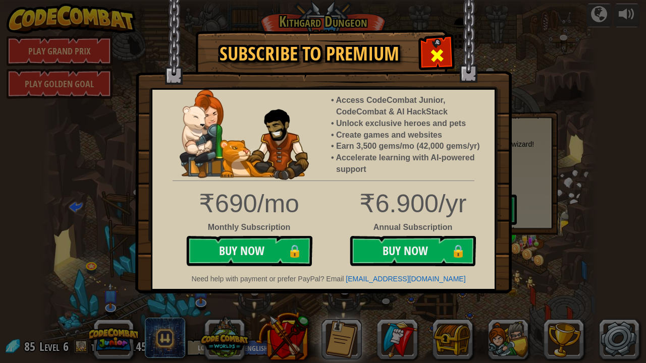
click at [450, 54] on div at bounding box center [437, 54] width 32 height 32
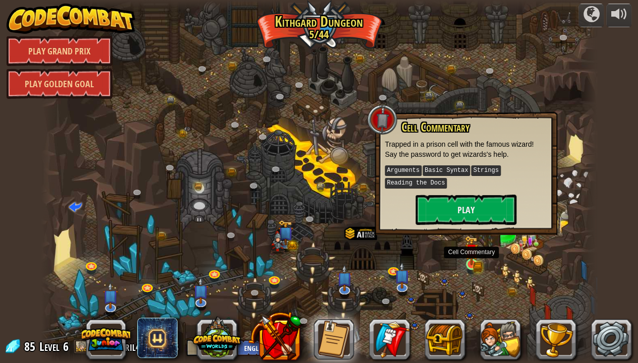
click at [472, 260] on img at bounding box center [472, 251] width 14 height 30
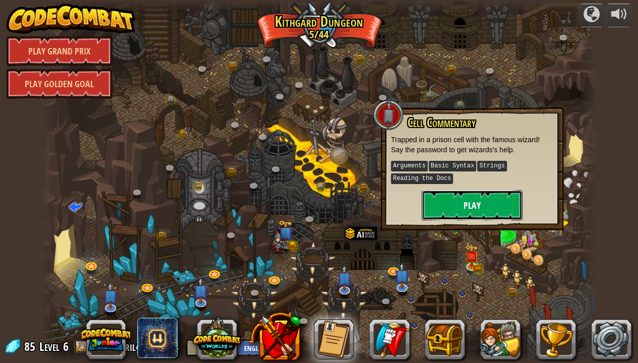
click at [489, 207] on button "Play" at bounding box center [472, 205] width 101 height 30
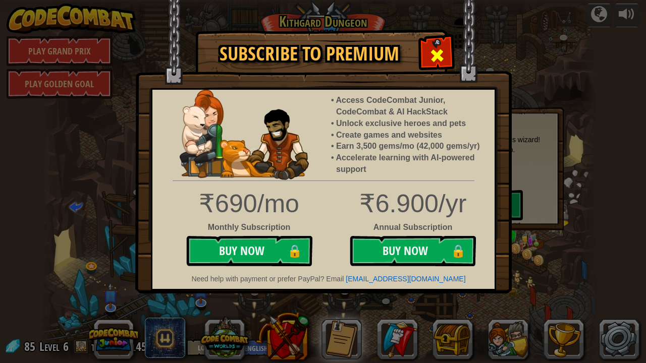
click at [423, 51] on div at bounding box center [437, 54] width 32 height 32
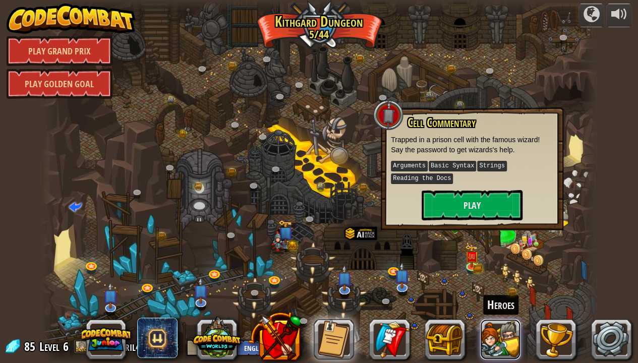
click at [497, 295] on button at bounding box center [500, 339] width 40 height 40
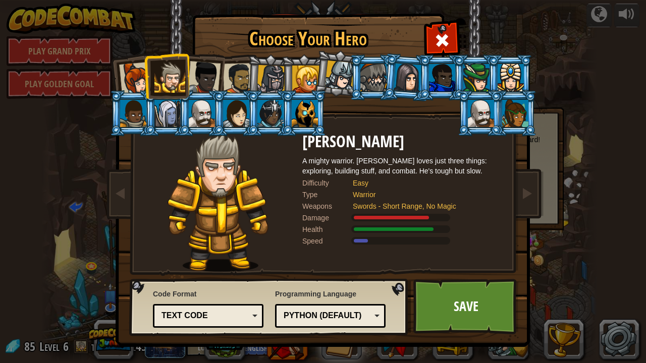
click at [123, 80] on div at bounding box center [135, 78] width 33 height 33
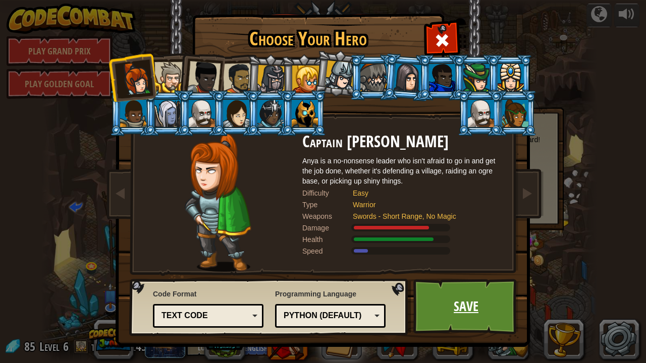
click at [461, 295] on link "Save" at bounding box center [465, 307] width 105 height 56
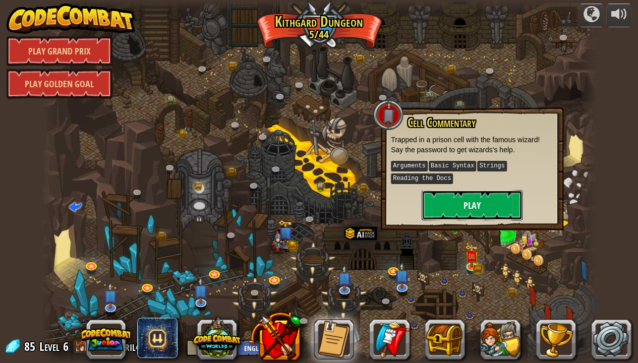
click at [478, 198] on button "Play" at bounding box center [472, 205] width 101 height 30
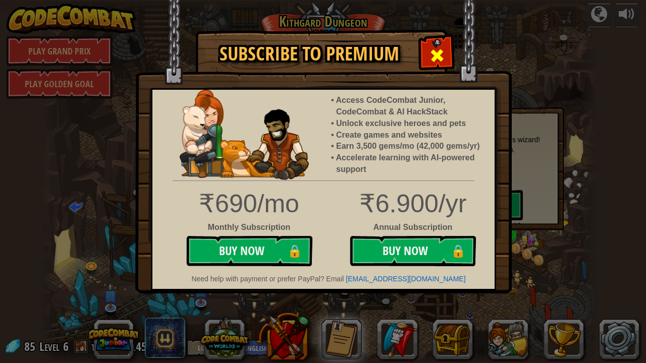
click at [428, 60] on div at bounding box center [437, 54] width 32 height 32
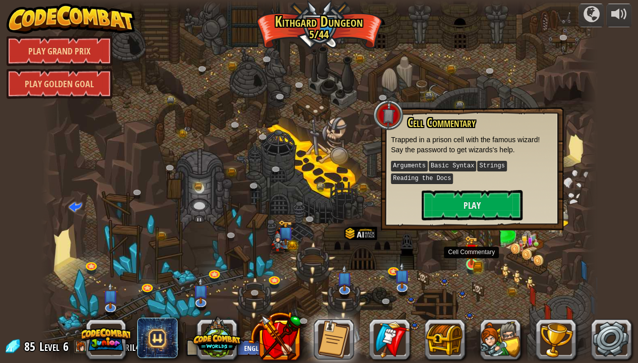
click at [467, 259] on img at bounding box center [472, 251] width 14 height 30
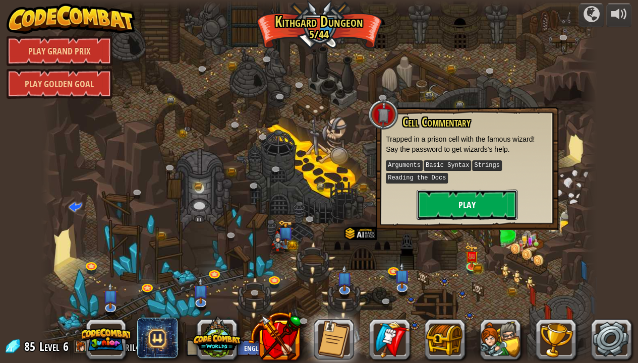
click at [453, 207] on button "Play" at bounding box center [467, 205] width 101 height 30
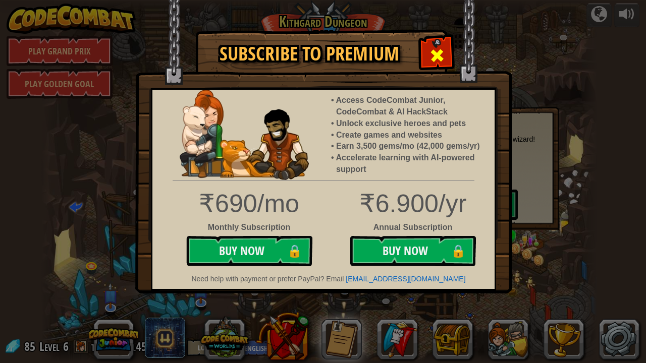
click at [440, 56] on span at bounding box center [437, 55] width 16 height 16
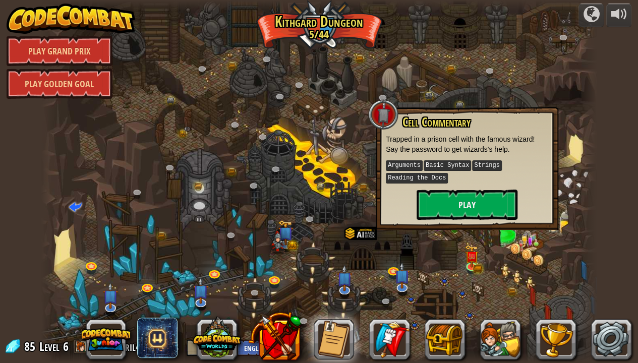
click at [460, 274] on div at bounding box center [319, 181] width 556 height 363
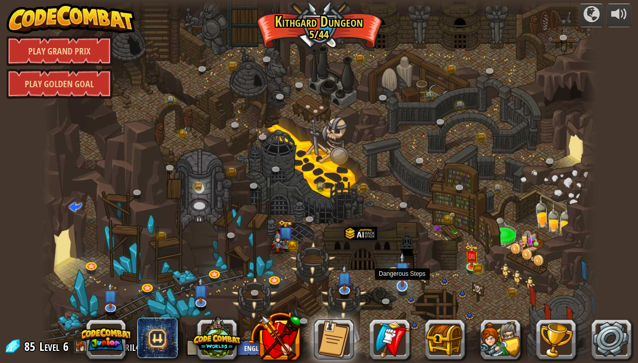
click at [405, 281] on img at bounding box center [403, 269] width 16 height 35
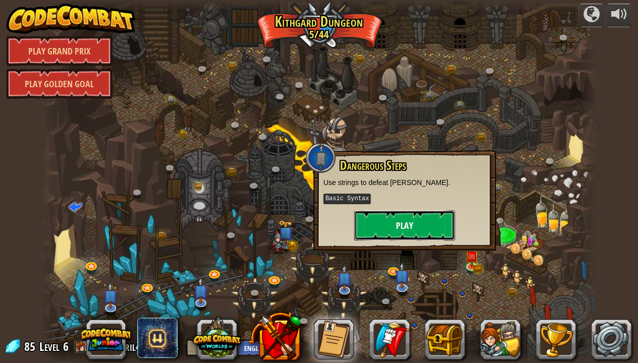
click at [391, 230] on button "Play" at bounding box center [404, 225] width 101 height 30
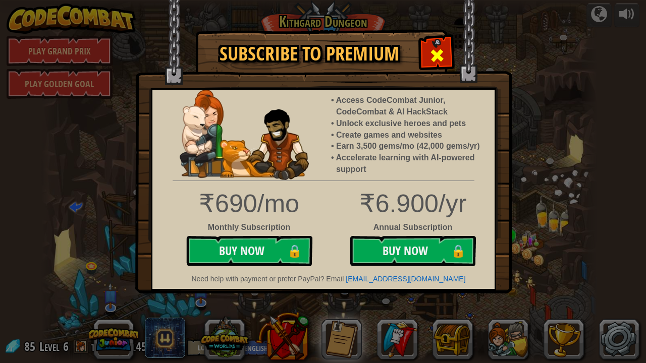
click at [431, 54] on span at bounding box center [437, 55] width 16 height 16
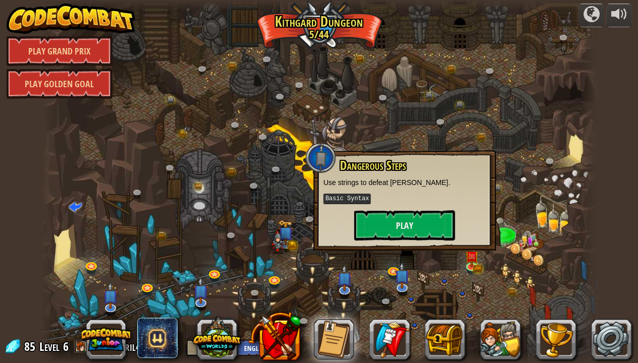
click at [509, 236] on div at bounding box center [319, 181] width 556 height 363
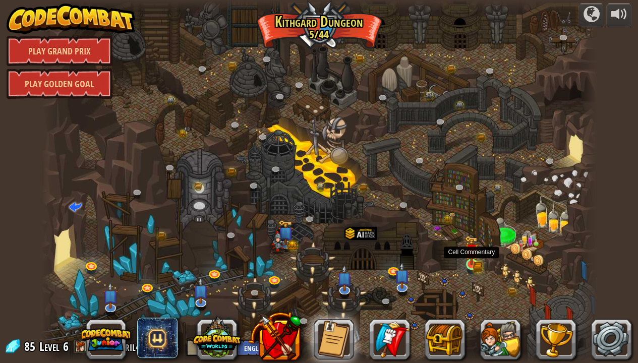
click at [469, 258] on img at bounding box center [472, 251] width 14 height 30
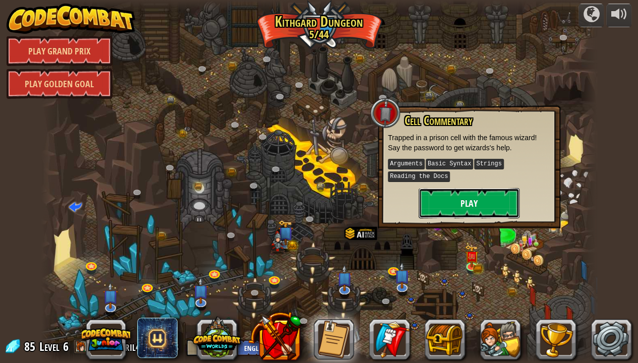
click at [451, 198] on button "Play" at bounding box center [469, 203] width 101 height 30
click at [442, 200] on button "Play" at bounding box center [469, 203] width 101 height 30
click at [449, 201] on button "Play" at bounding box center [469, 203] width 101 height 30
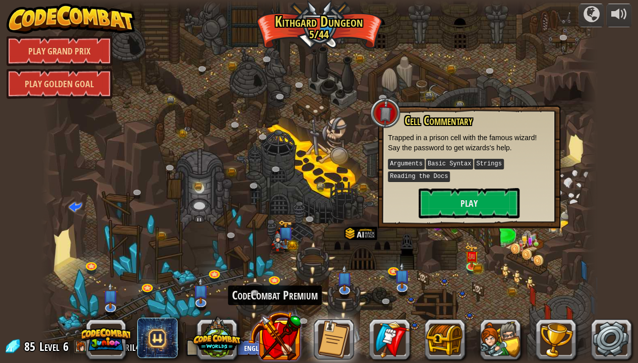
click at [269, 295] on button at bounding box center [274, 336] width 53 height 53
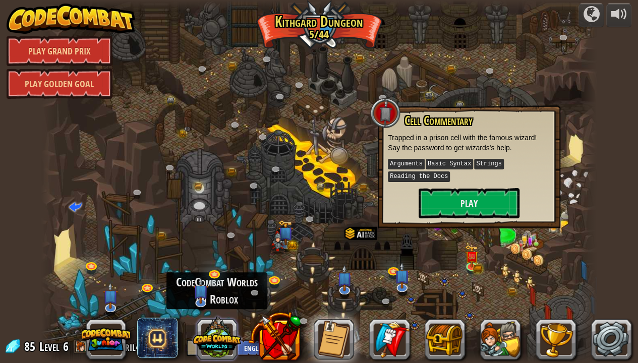
click at [224, 295] on button at bounding box center [217, 337] width 48 height 48
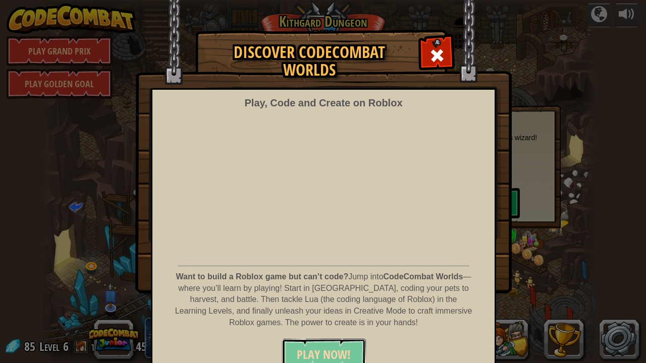
click at [324, 295] on button "PLAY NOW!" at bounding box center [324, 354] width 84 height 30
